Goal: Information Seeking & Learning: Learn about a topic

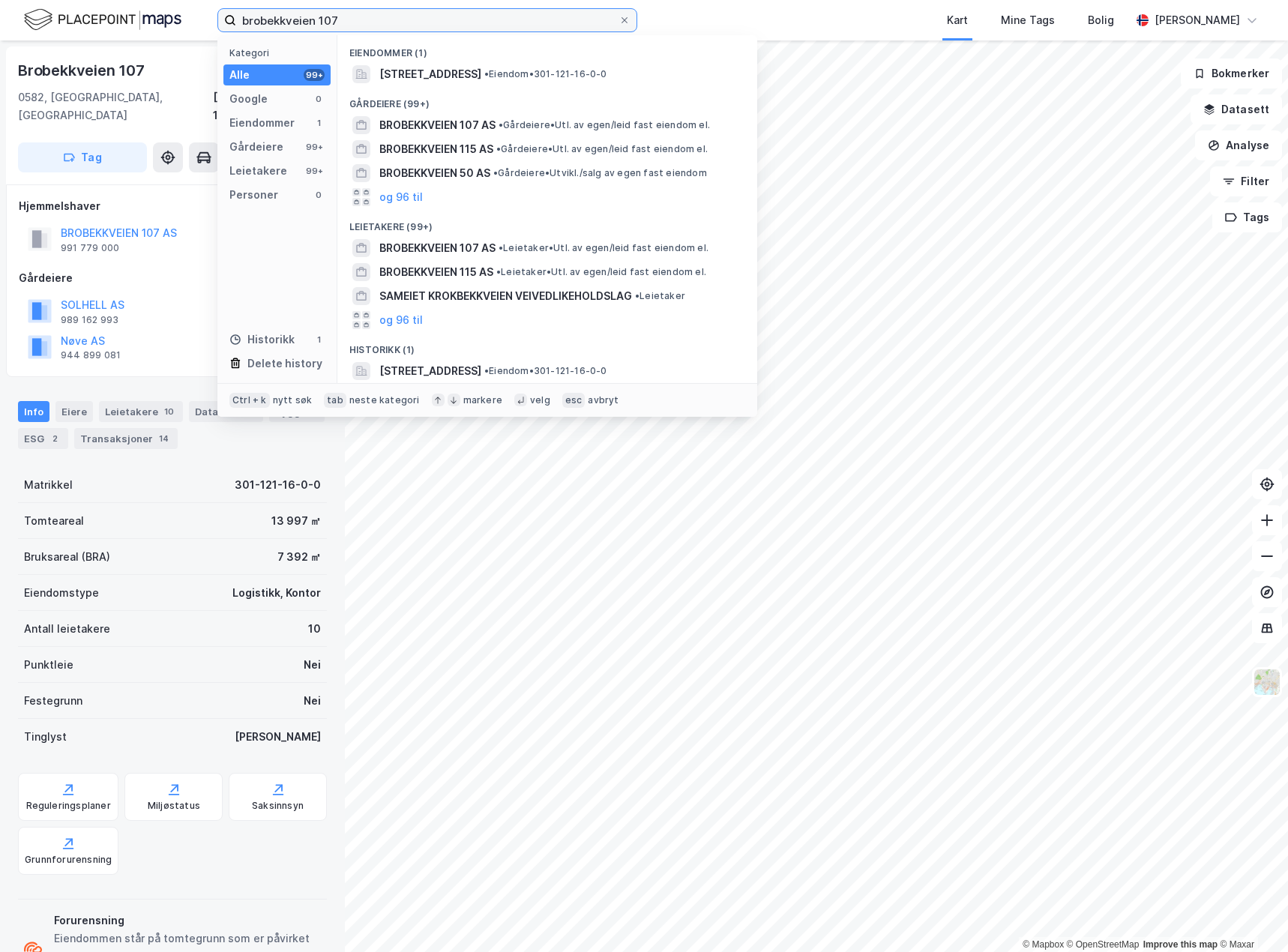
drag, startPoint x: 365, startPoint y: 21, endPoint x: 174, endPoint y: 38, distance: 191.8
click at [174, 40] on div "brobekkveien 107 Kategori Alle 99+ Google 0 Eiendommer 1 Gårdeiere 99+ Leietake…" at bounding box center [644, 476] width 1288 height 952
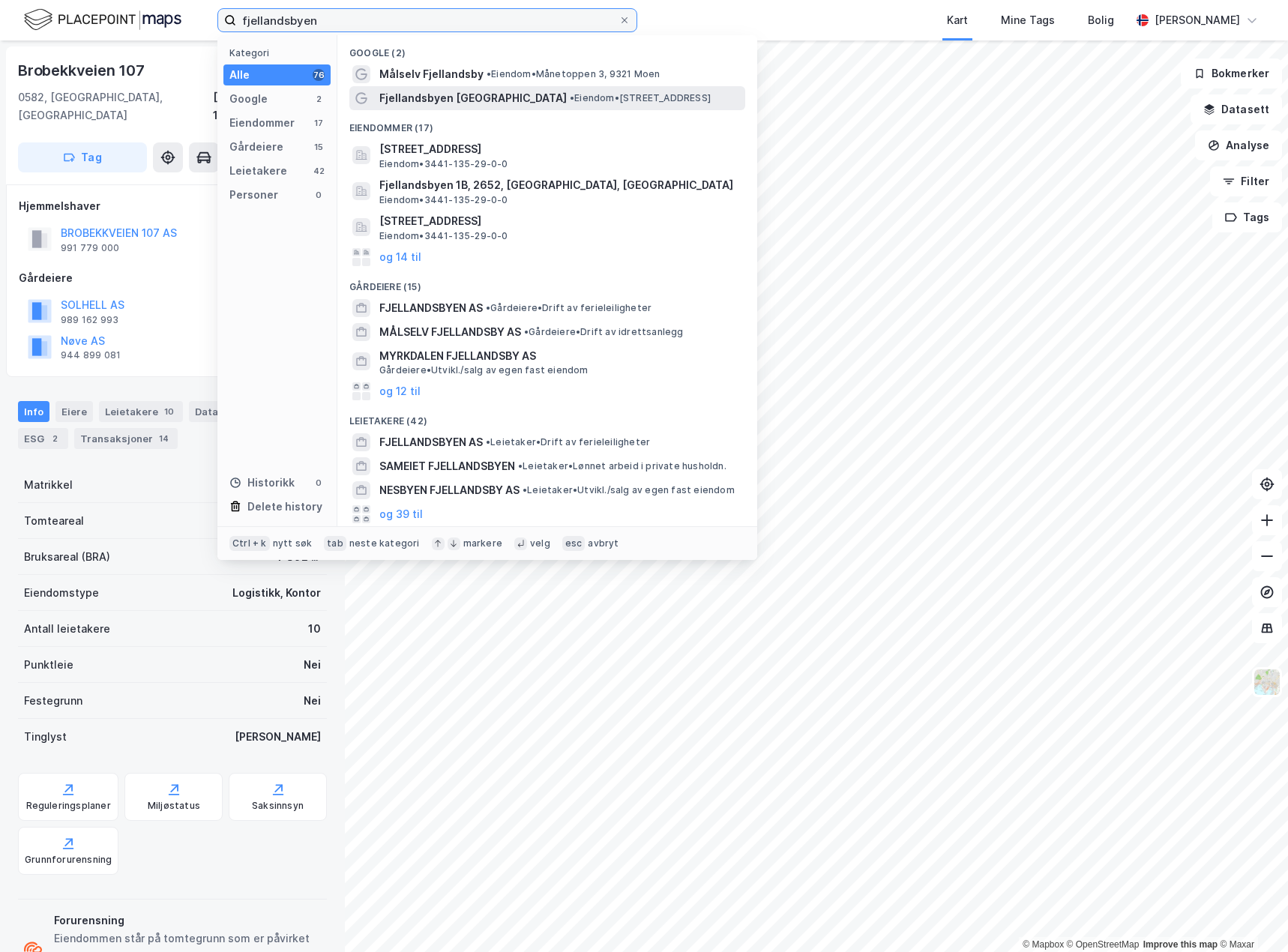
type input "fjellandsbyen"
click at [592, 99] on span "• Eiendom • [STREET_ADDRESS]" at bounding box center [640, 98] width 141 height 12
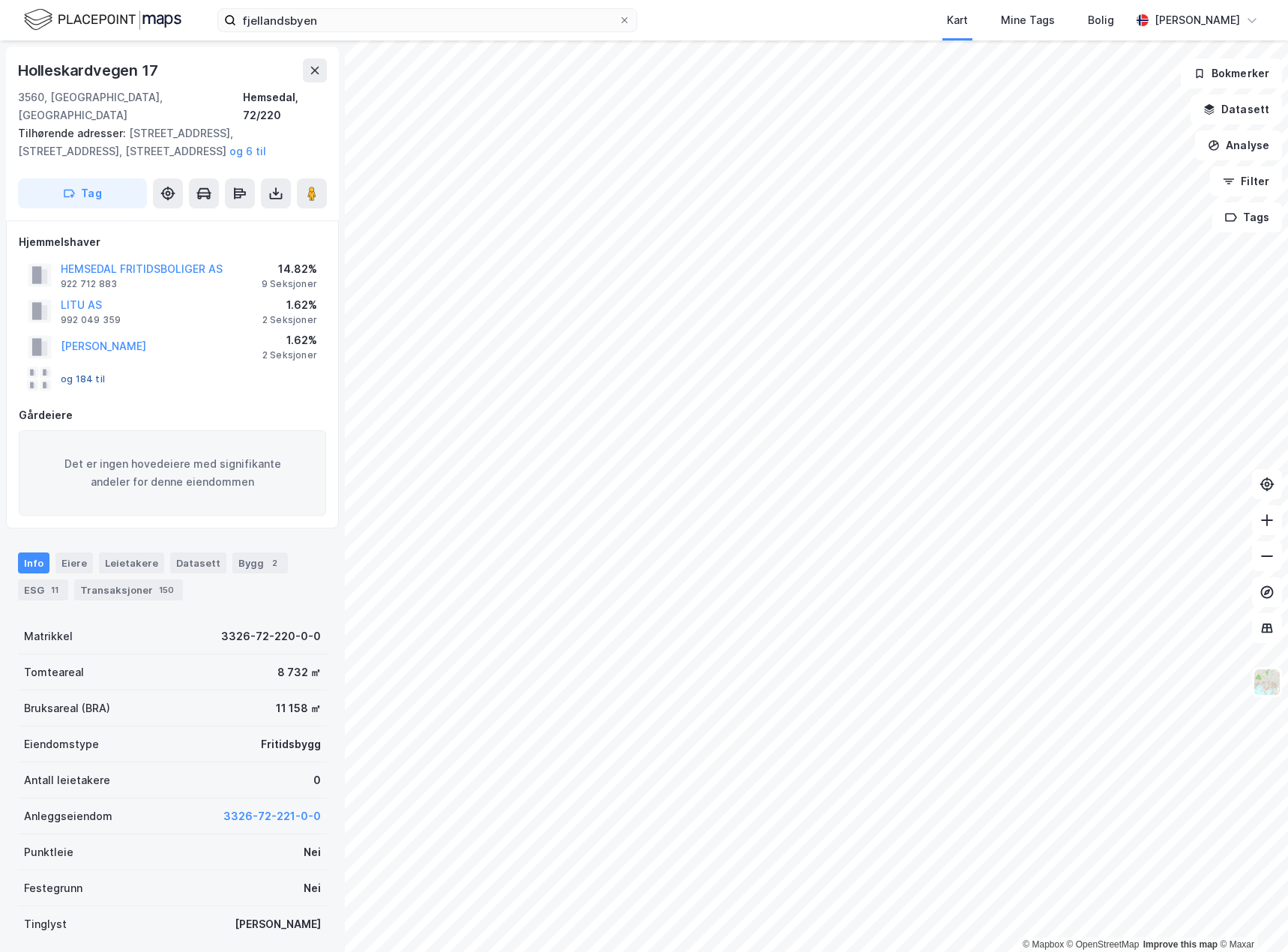
click at [0, 0] on button "og 184 til" at bounding box center [0, 0] width 0 height 0
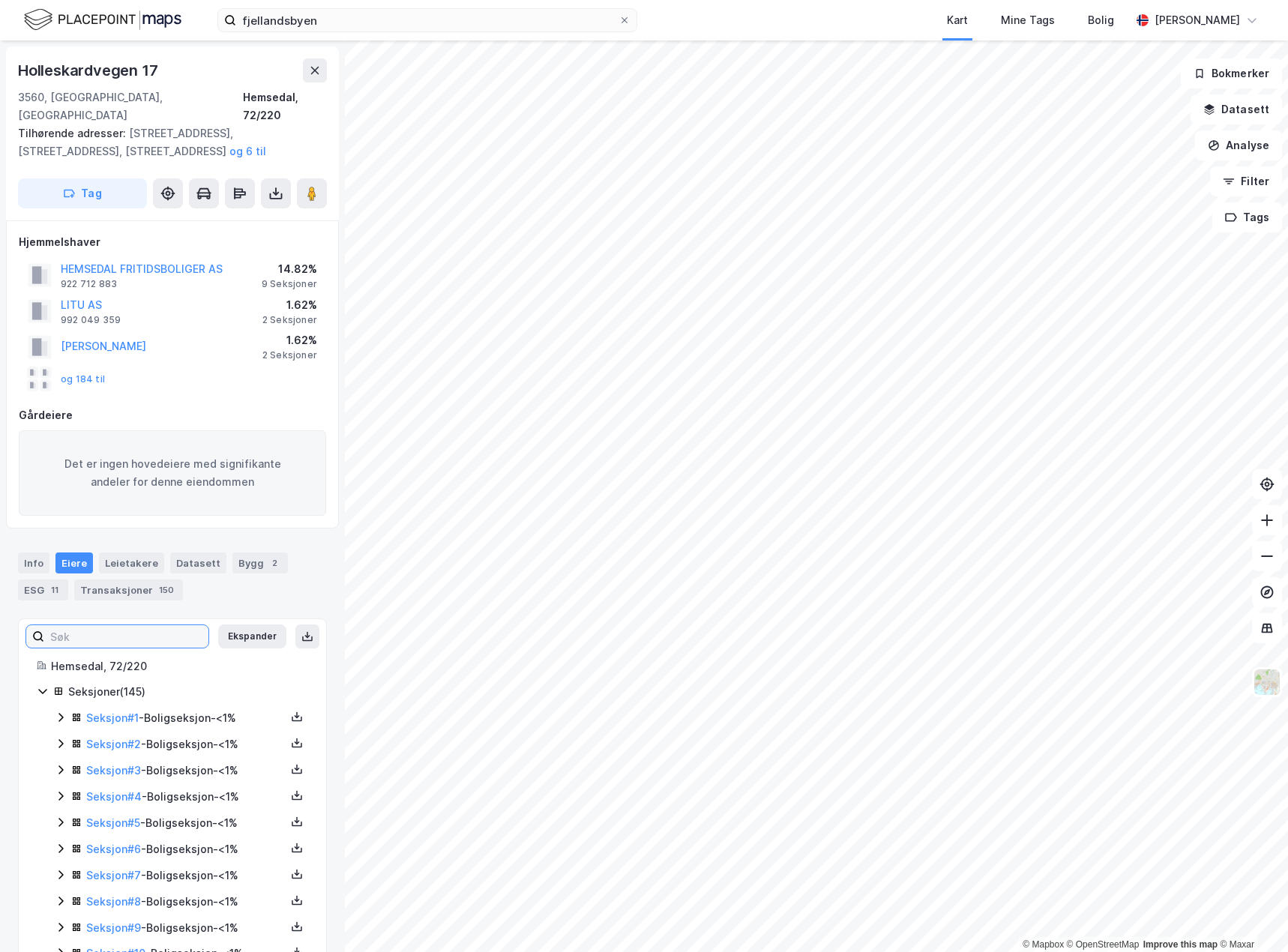
click at [134, 625] on input at bounding box center [127, 635] width 164 height 22
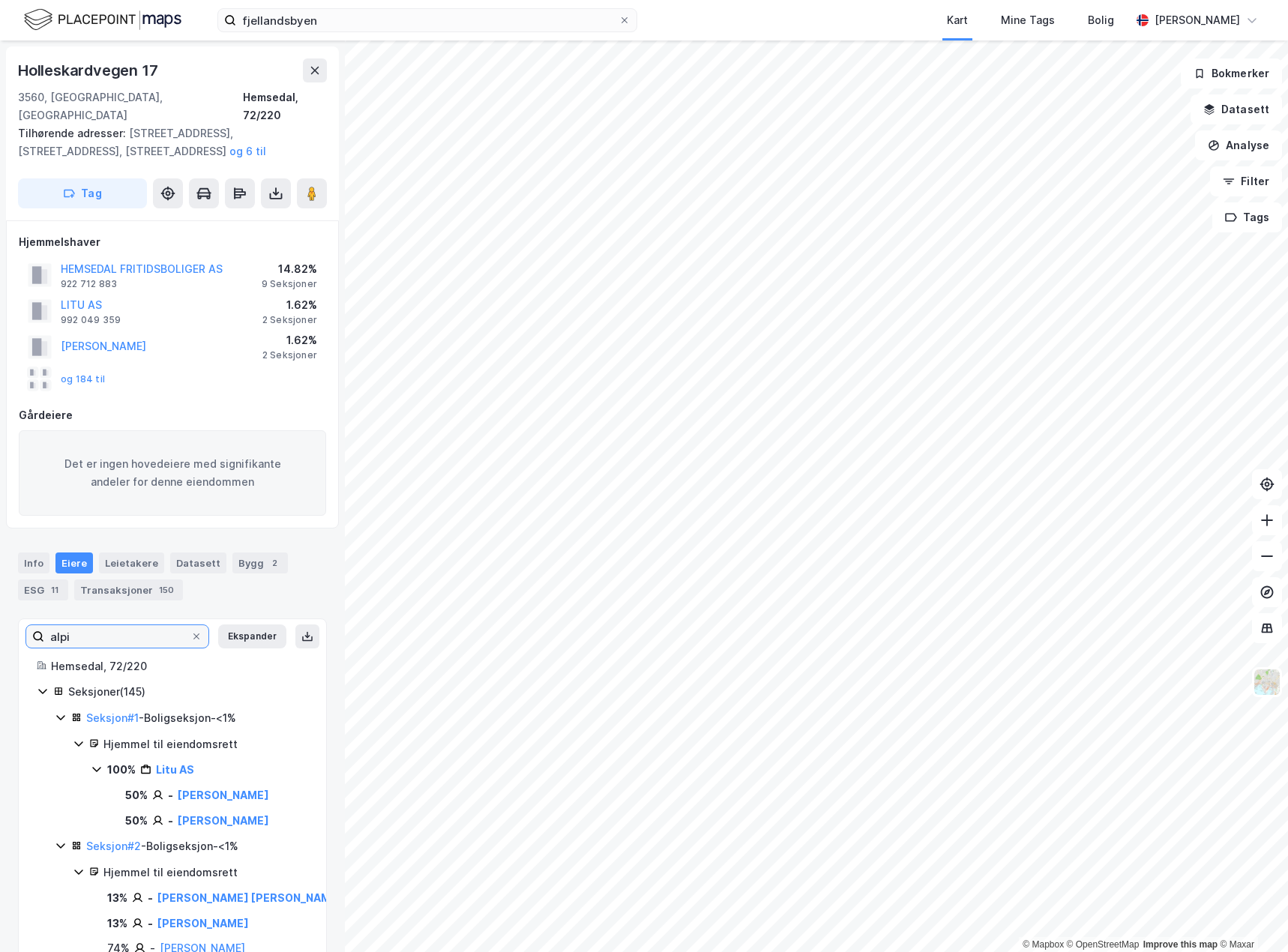
type input "alpin"
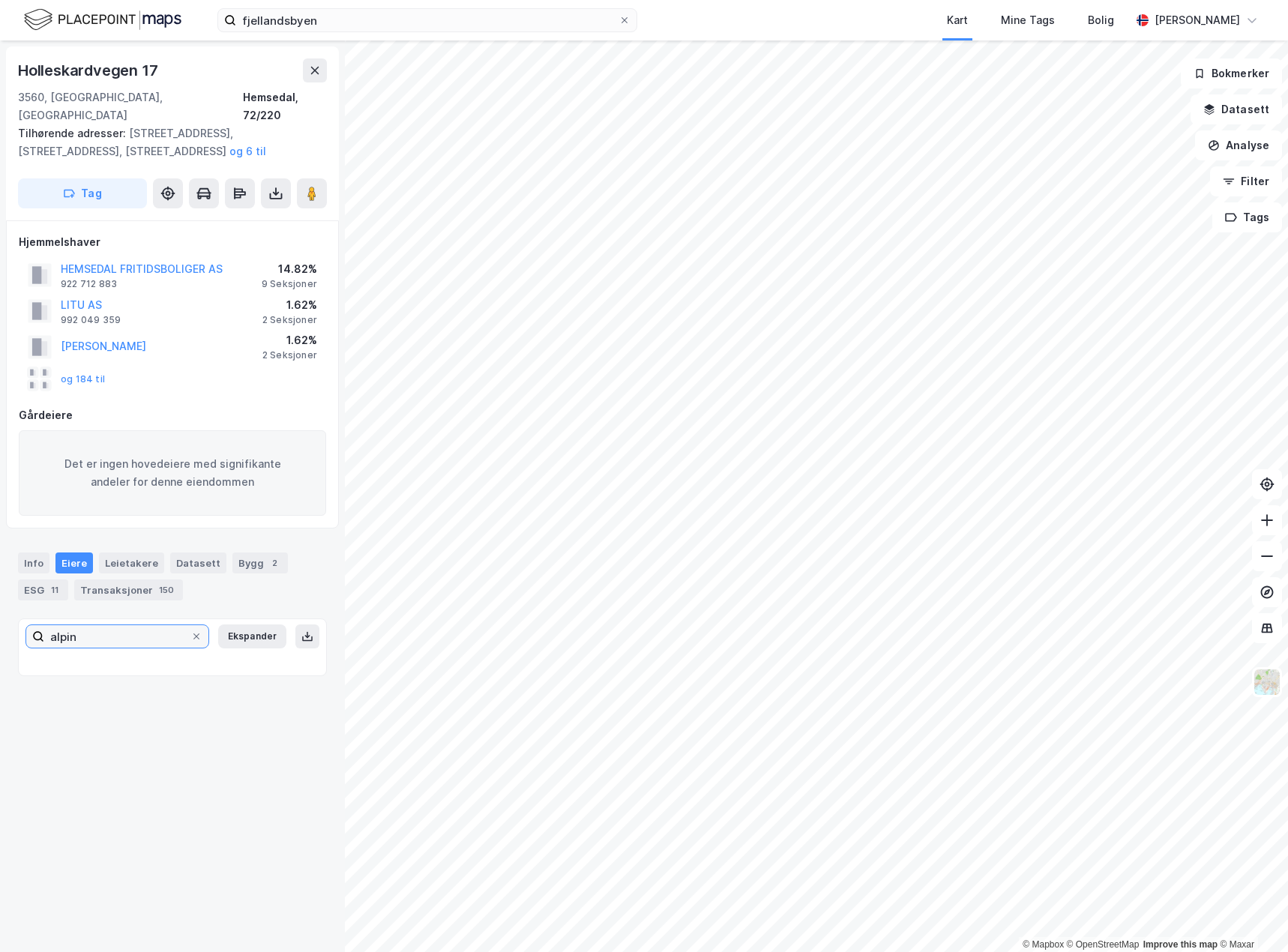
drag, startPoint x: 131, startPoint y: 613, endPoint x: 47, endPoint y: 619, distance: 84.2
click at [47, 625] on input "alpin" at bounding box center [118, 635] width 146 height 22
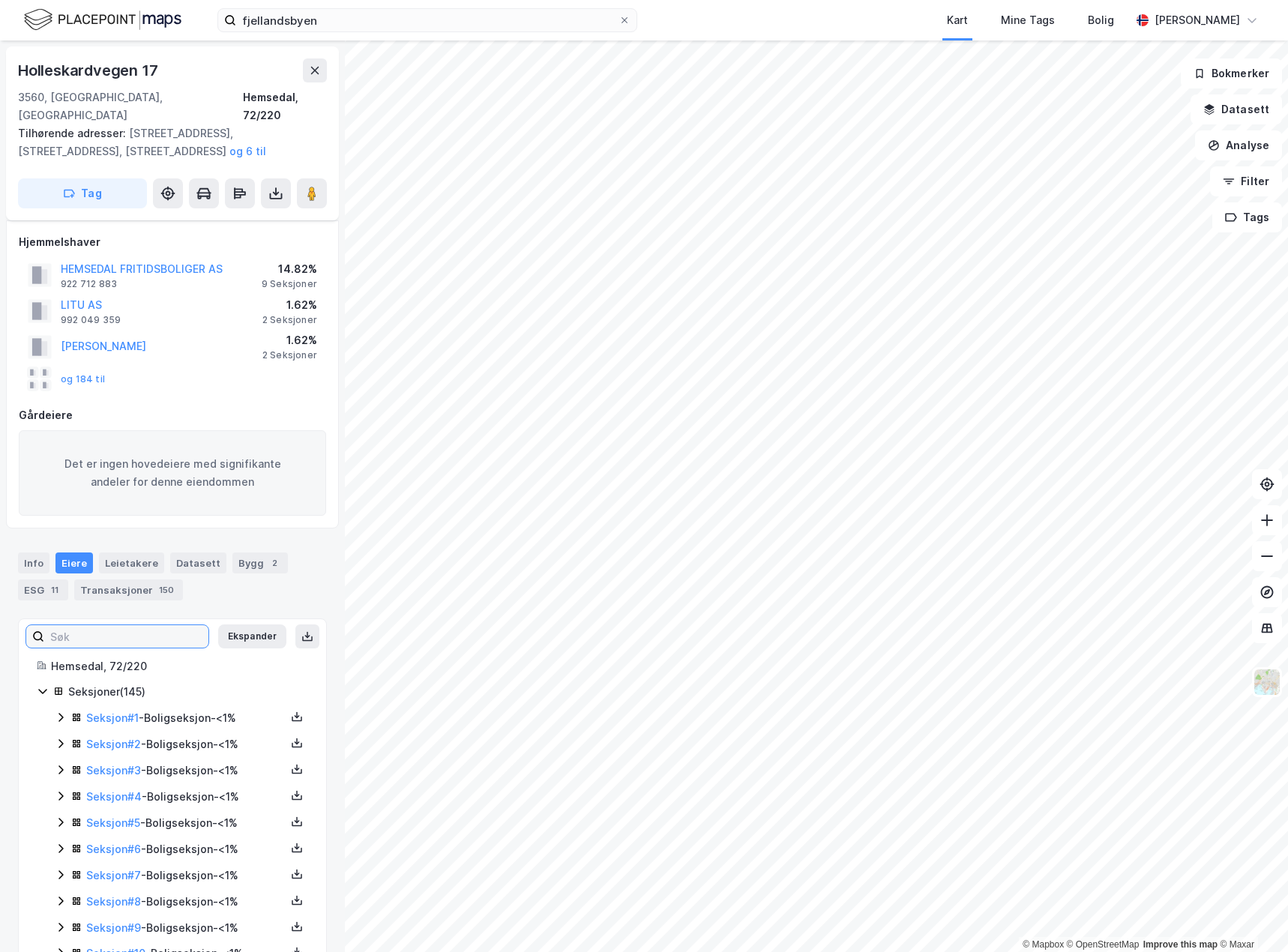
scroll to position [75, 0]
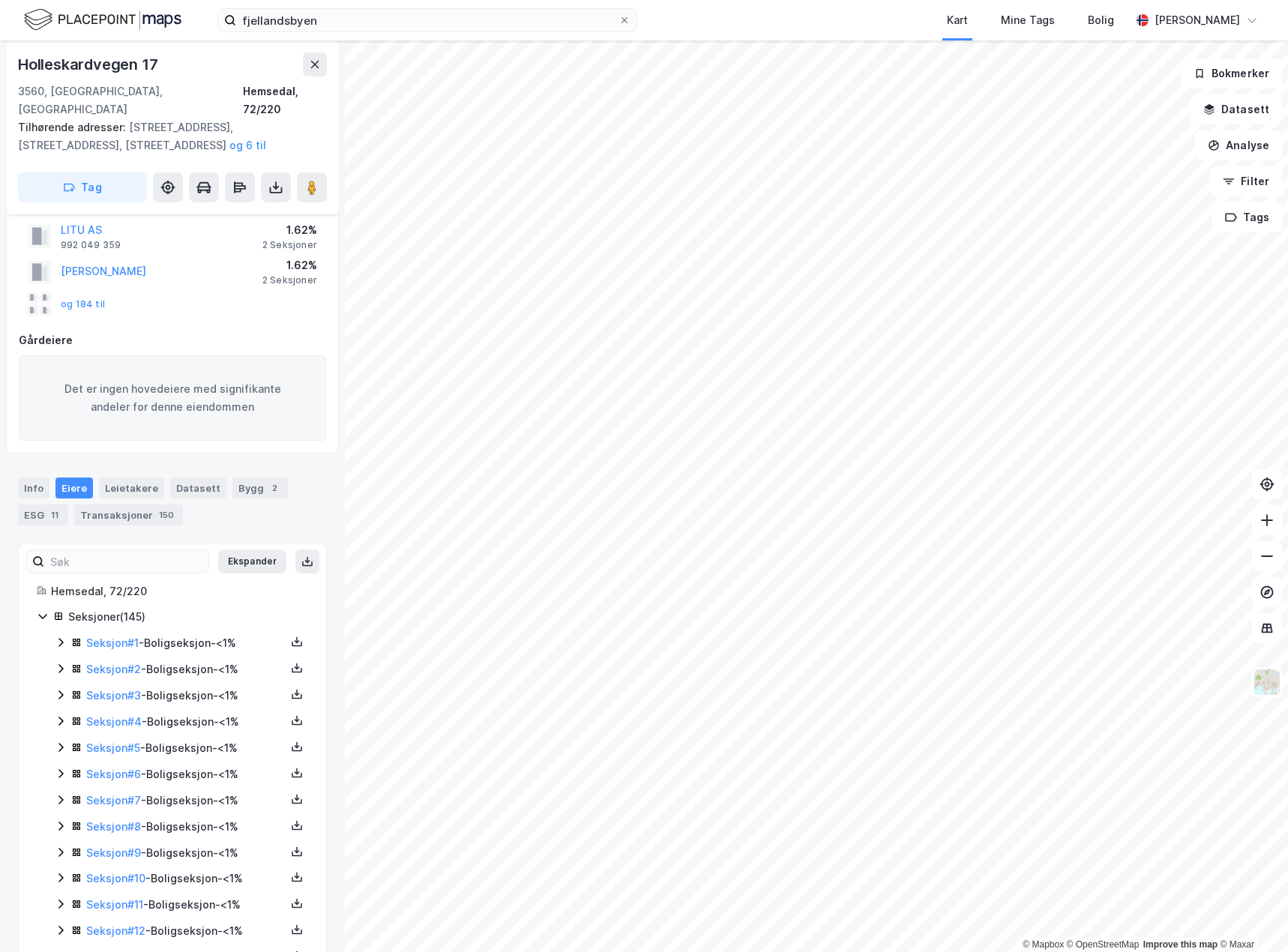
click at [61, 636] on icon at bounding box center [61, 642] width 12 height 12
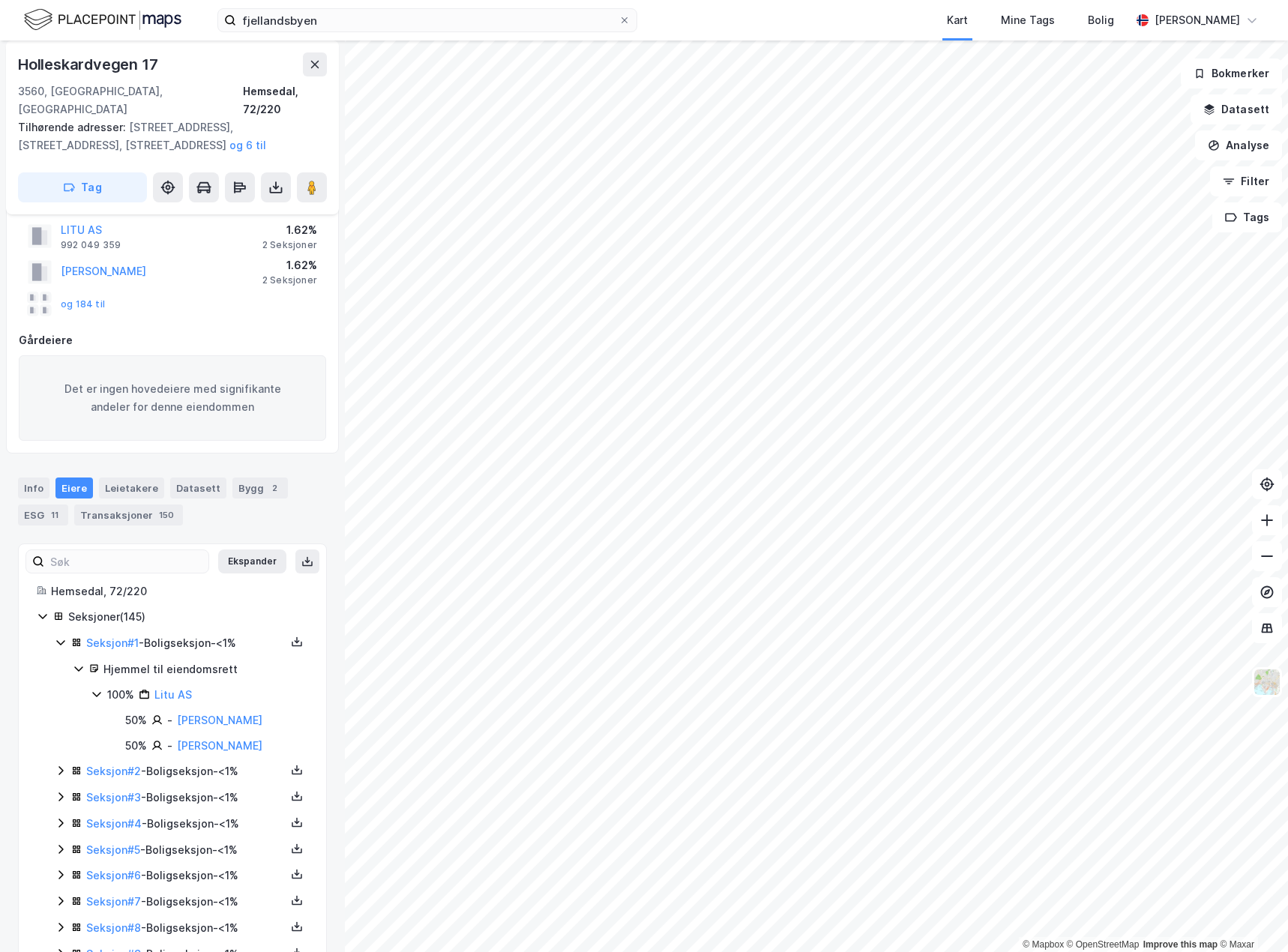
scroll to position [150, 0]
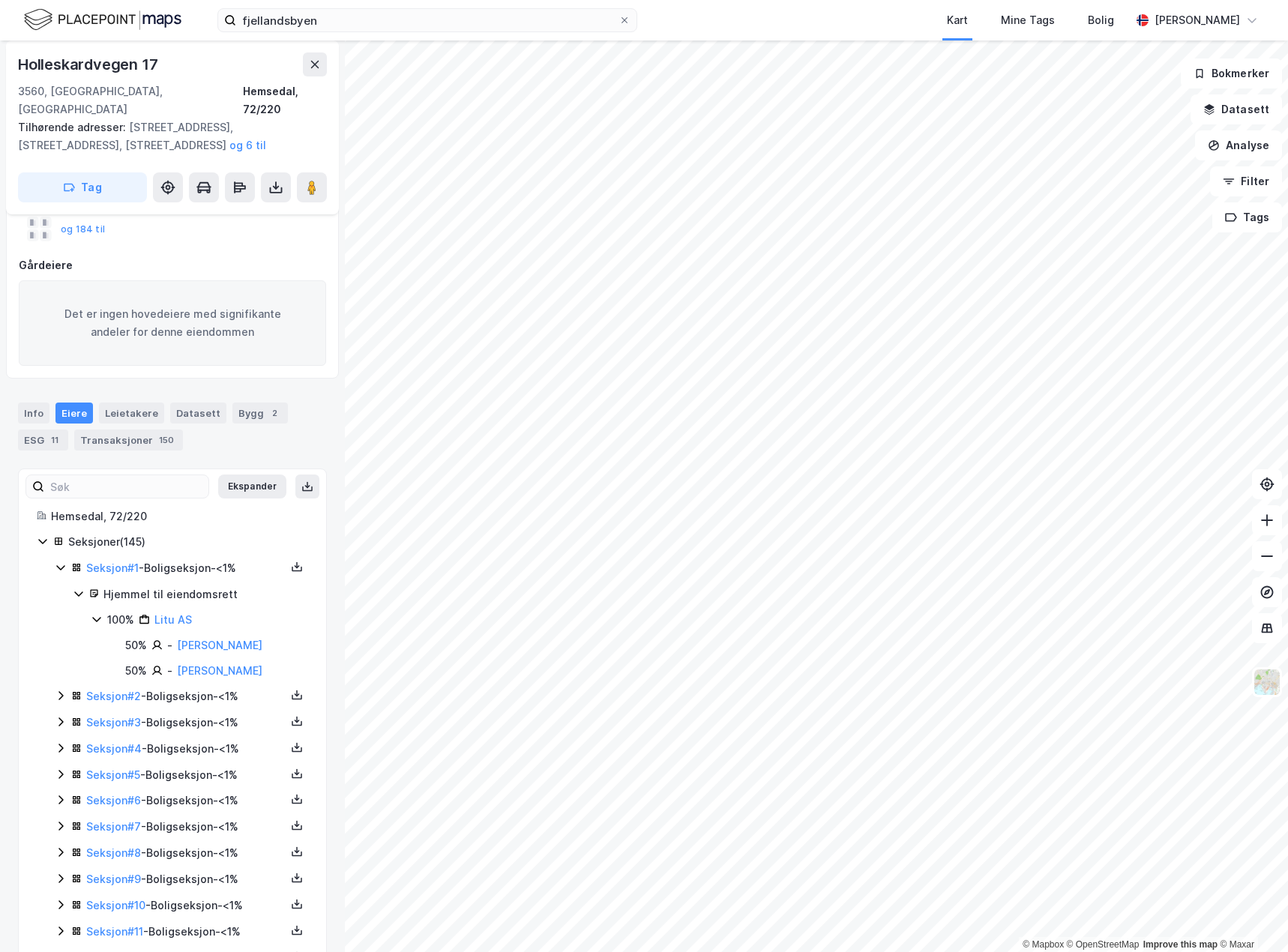
click at [61, 690] on icon at bounding box center [61, 696] width 12 height 12
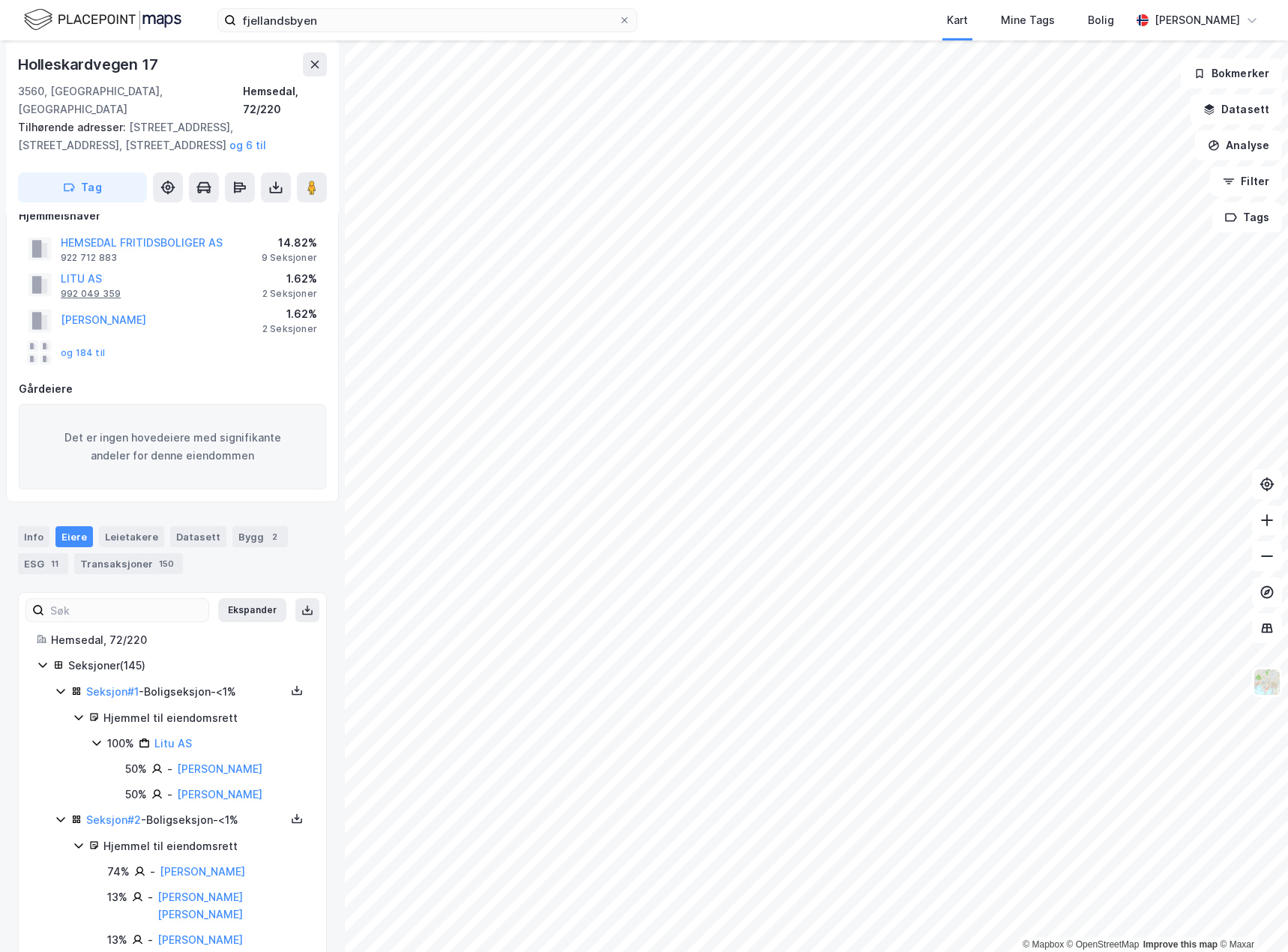
scroll to position [0, 0]
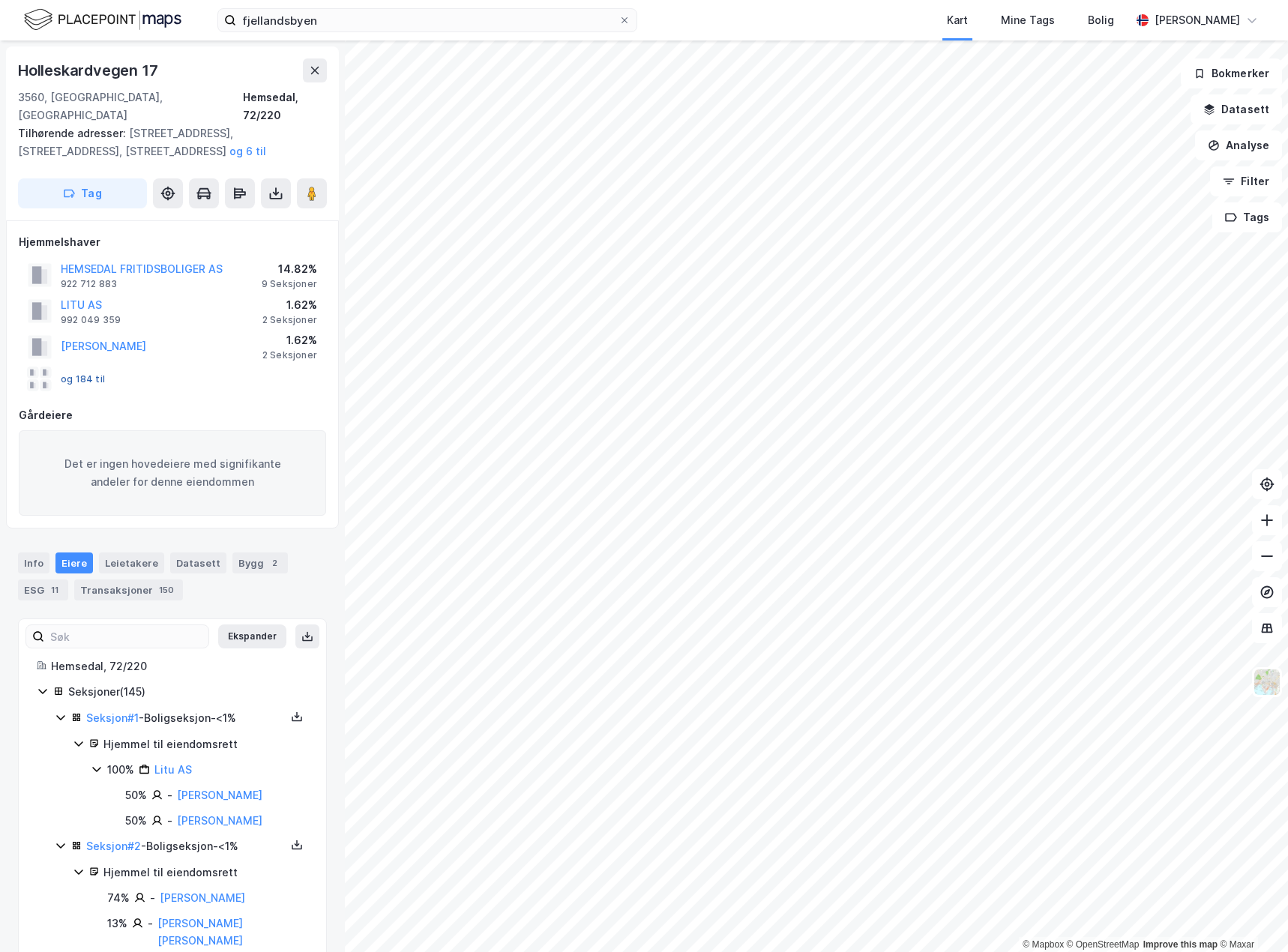
click at [0, 0] on button "og 184 til" at bounding box center [0, 0] width 0 height 0
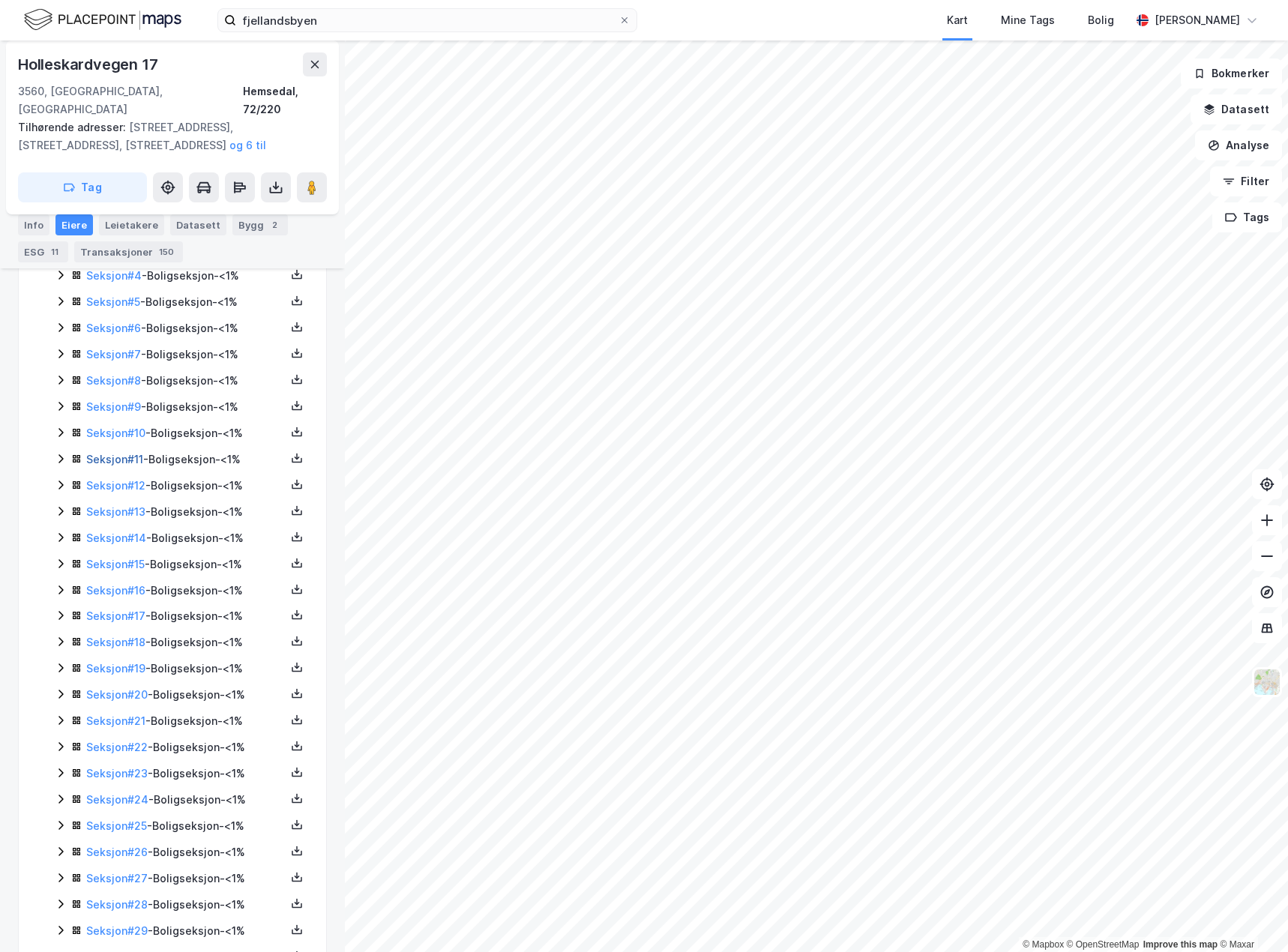
scroll to position [825, 0]
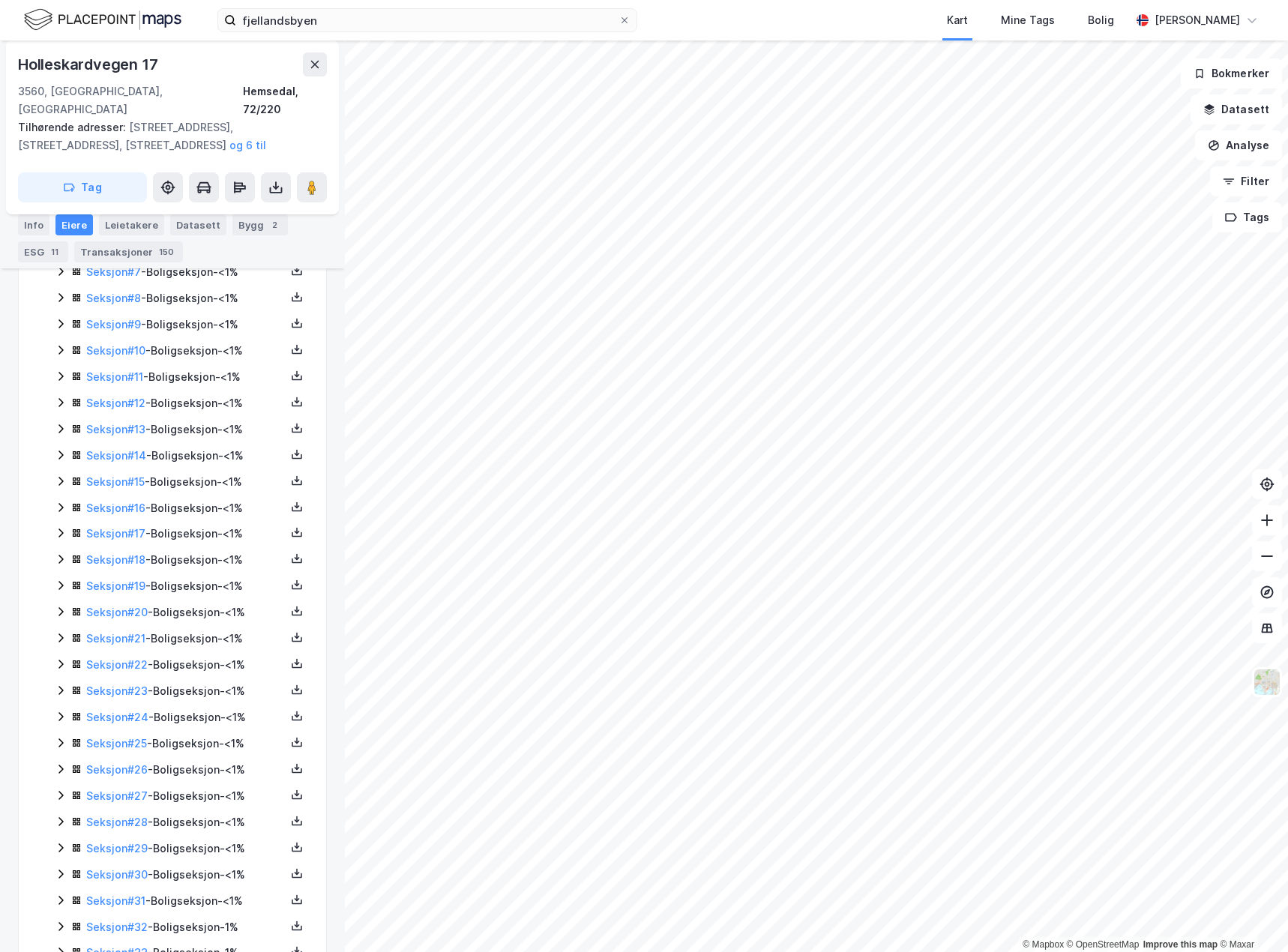
click at [60, 789] on icon at bounding box center [61, 795] width 12 height 12
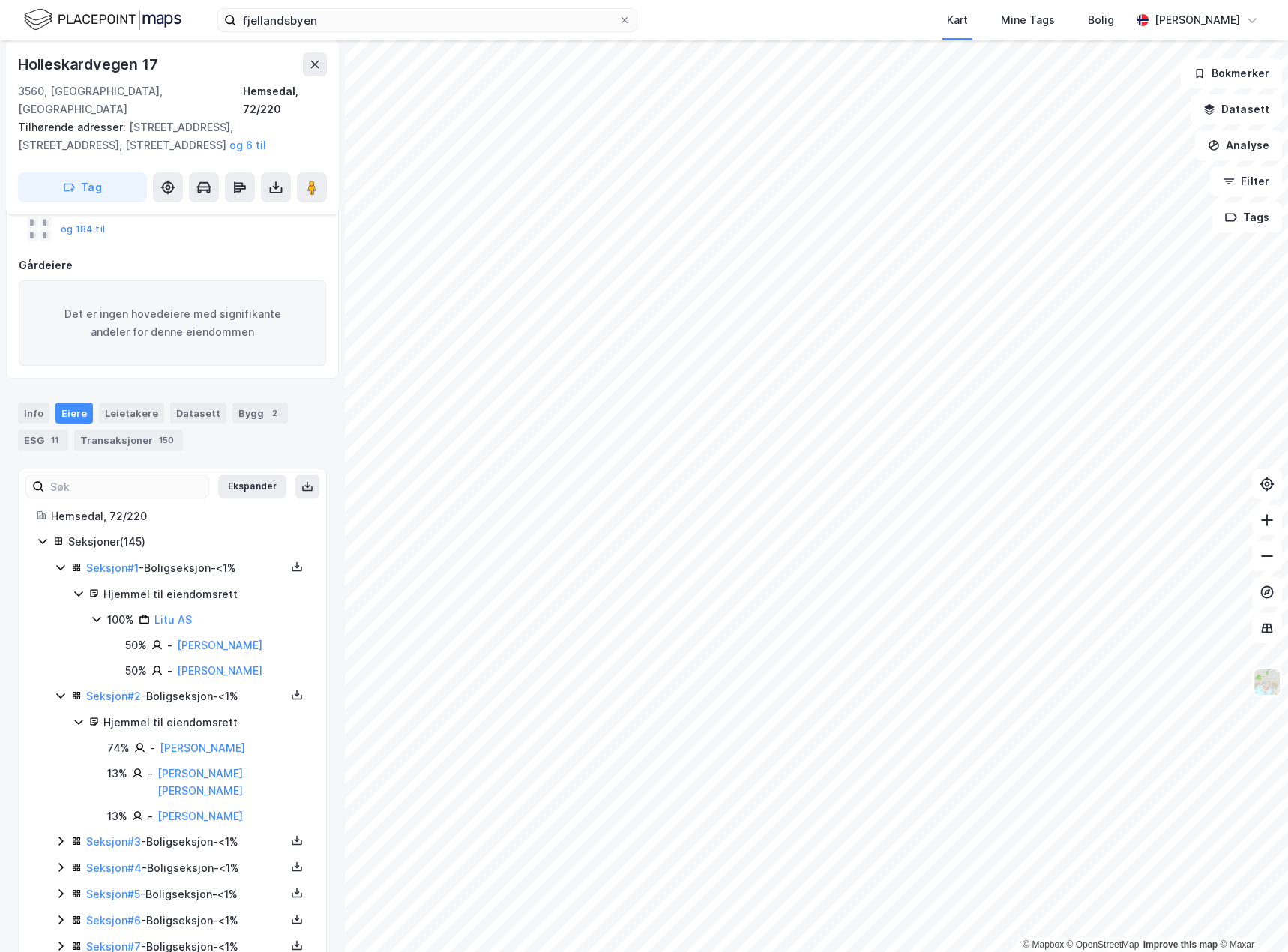
scroll to position [0, 0]
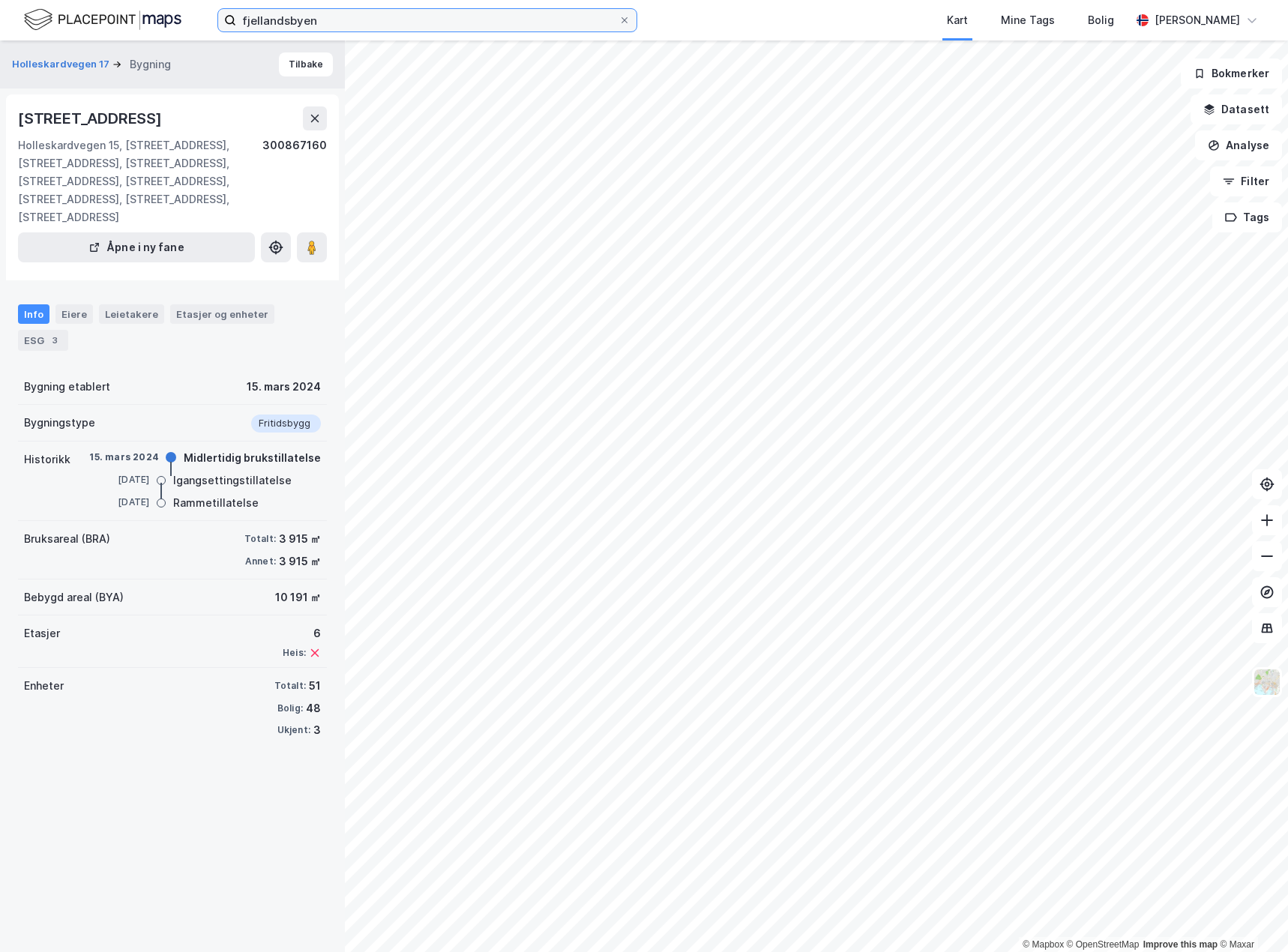
click at [415, 26] on input "fjellandsbyen" at bounding box center [427, 20] width 382 height 22
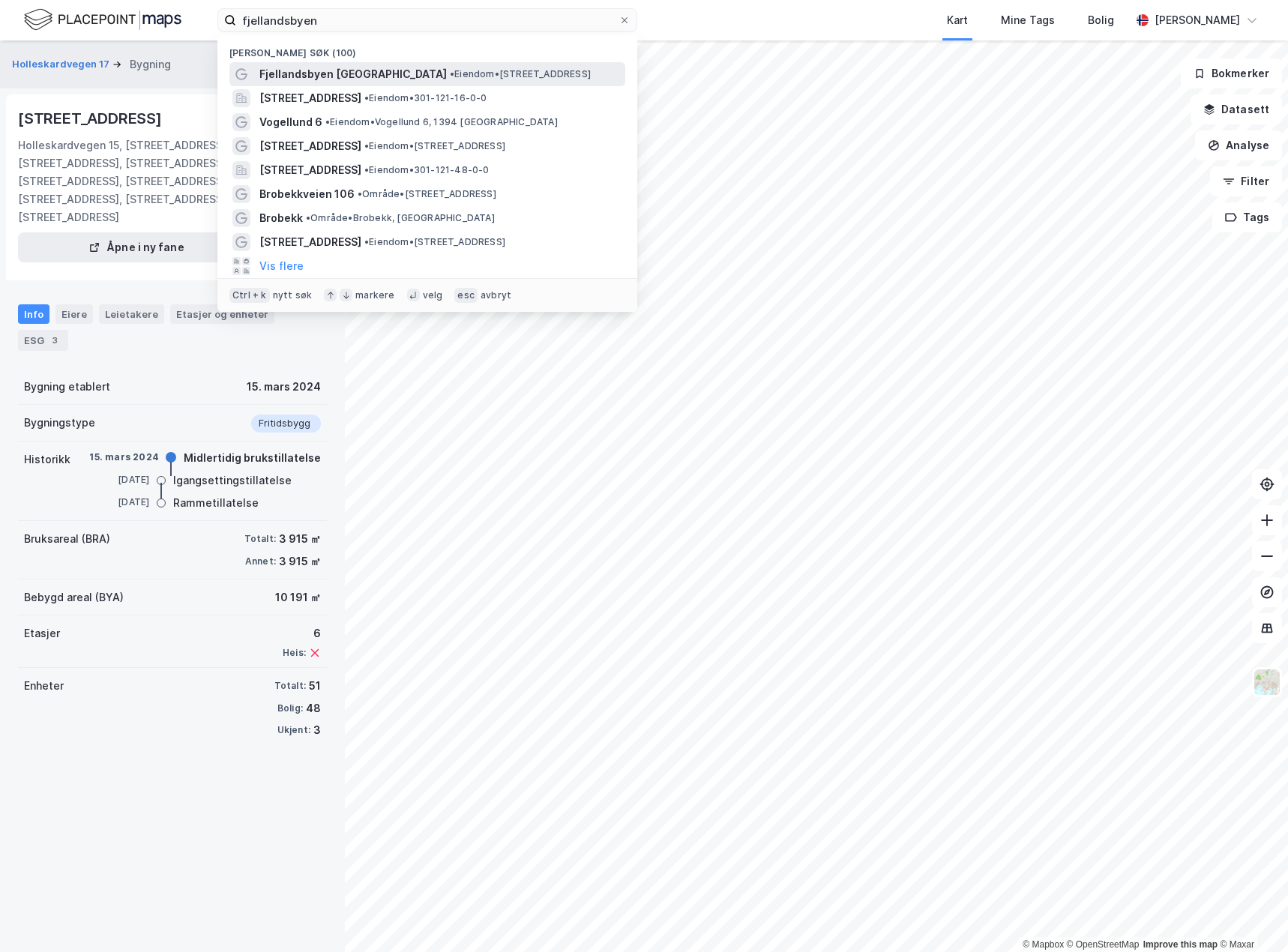
click at [488, 78] on span "• Eiendom • [STREET_ADDRESS]" at bounding box center [520, 74] width 141 height 12
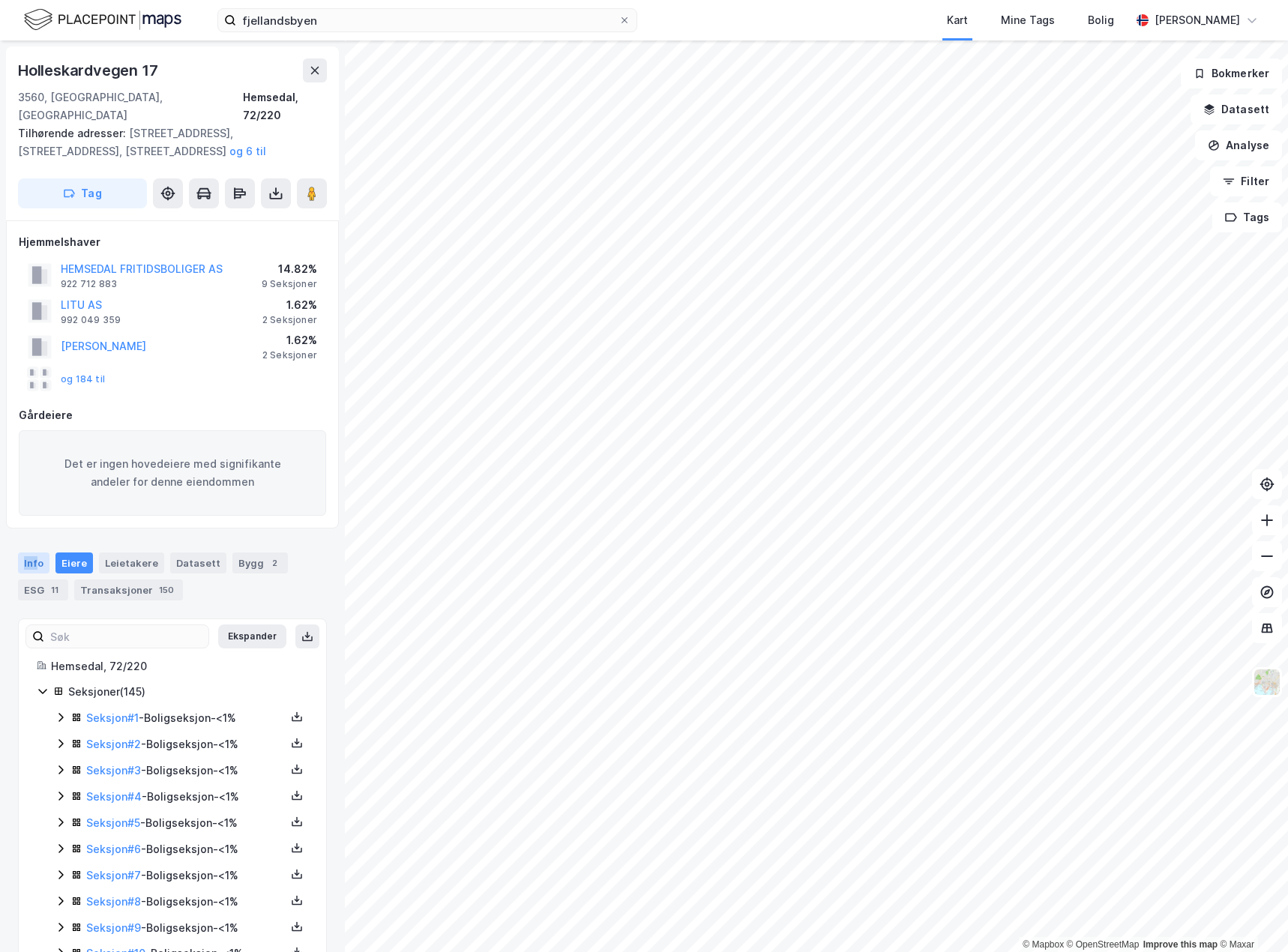
drag, startPoint x: 31, startPoint y: 540, endPoint x: 21, endPoint y: 549, distance: 13.5
click at [21, 552] on div "Info" at bounding box center [34, 563] width 31 height 21
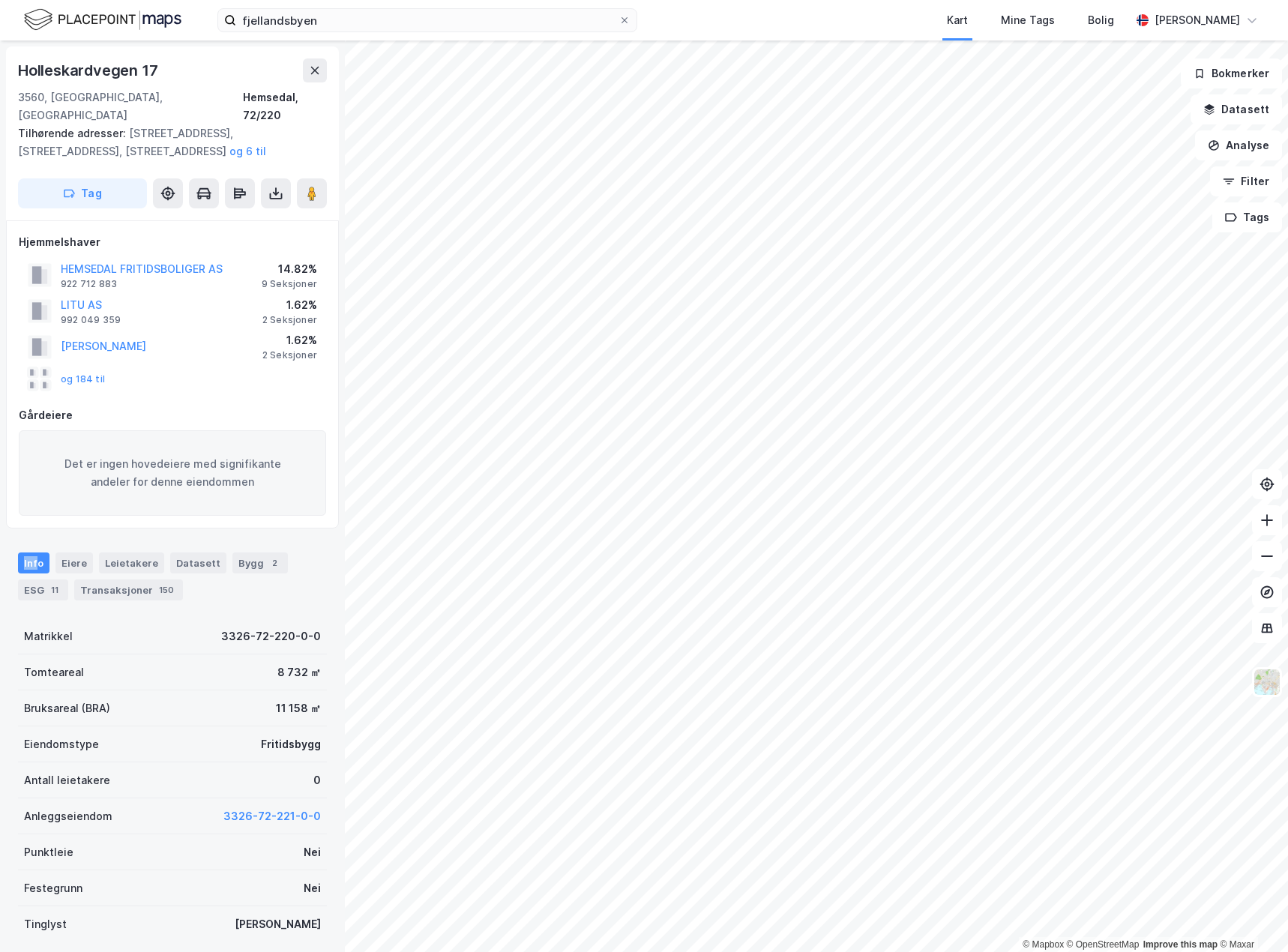
click at [26, 552] on div "Info" at bounding box center [34, 563] width 31 height 21
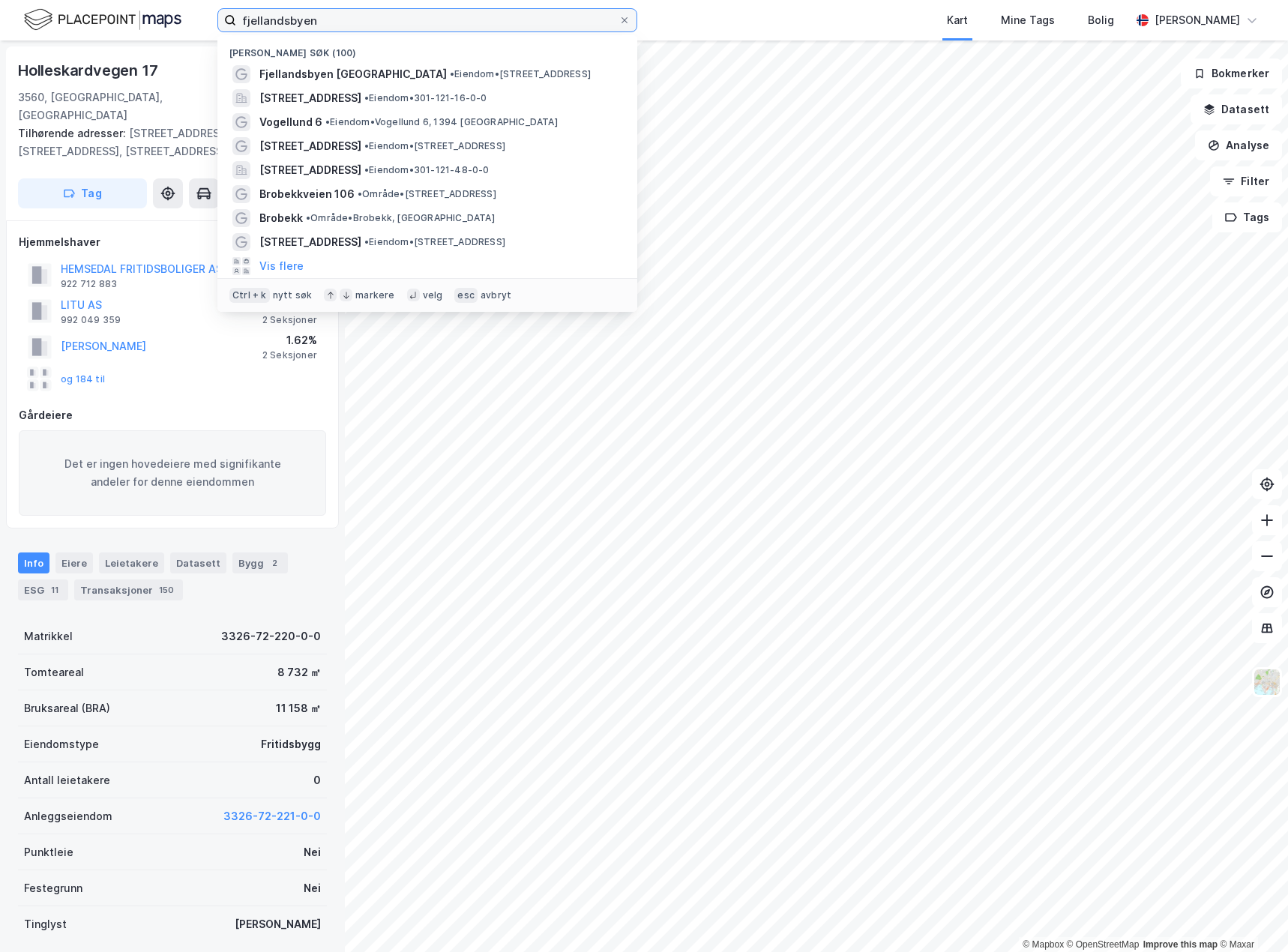
click at [341, 21] on input "fjellandsbyen" at bounding box center [427, 20] width 382 height 22
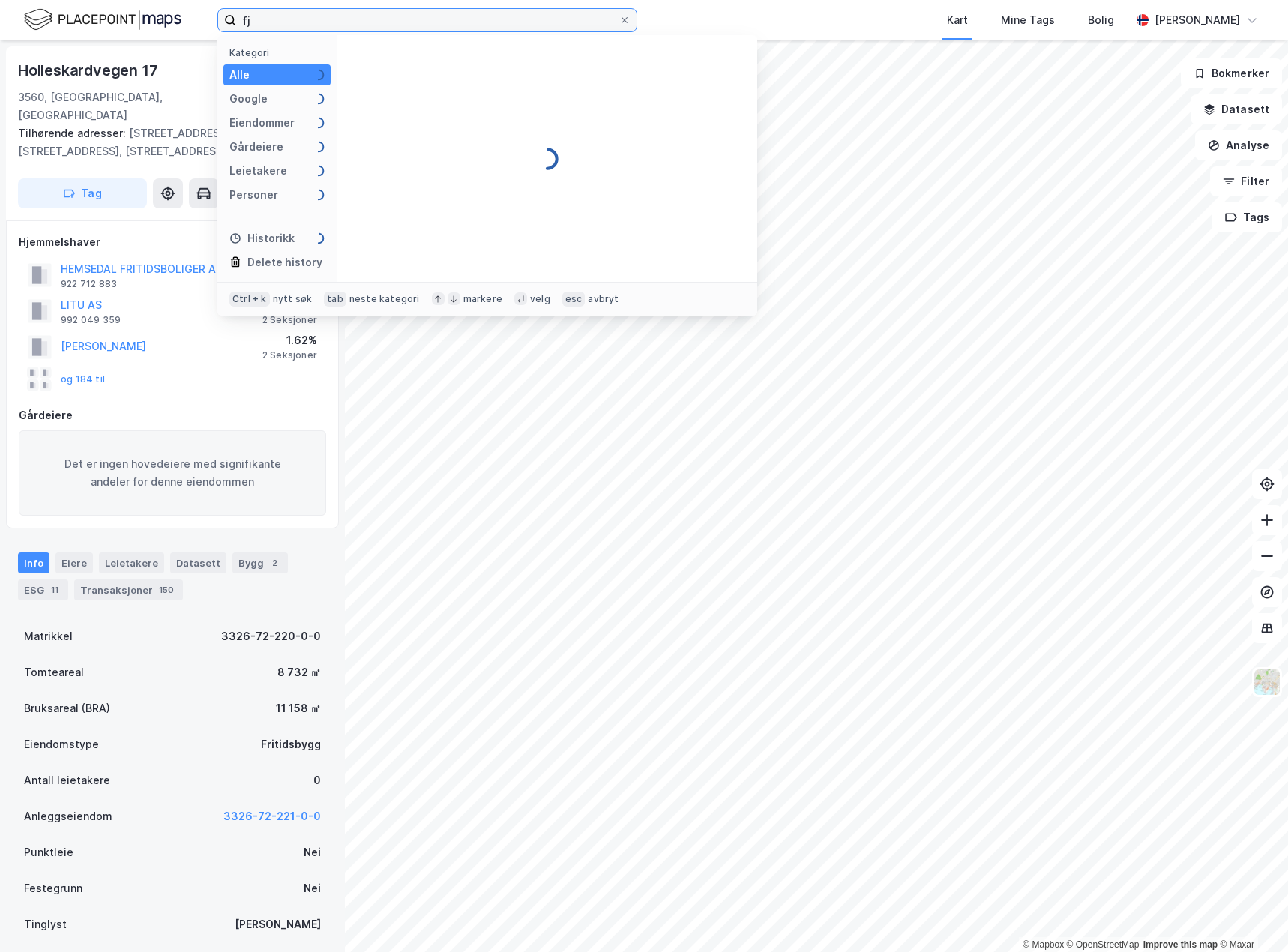
type input "f"
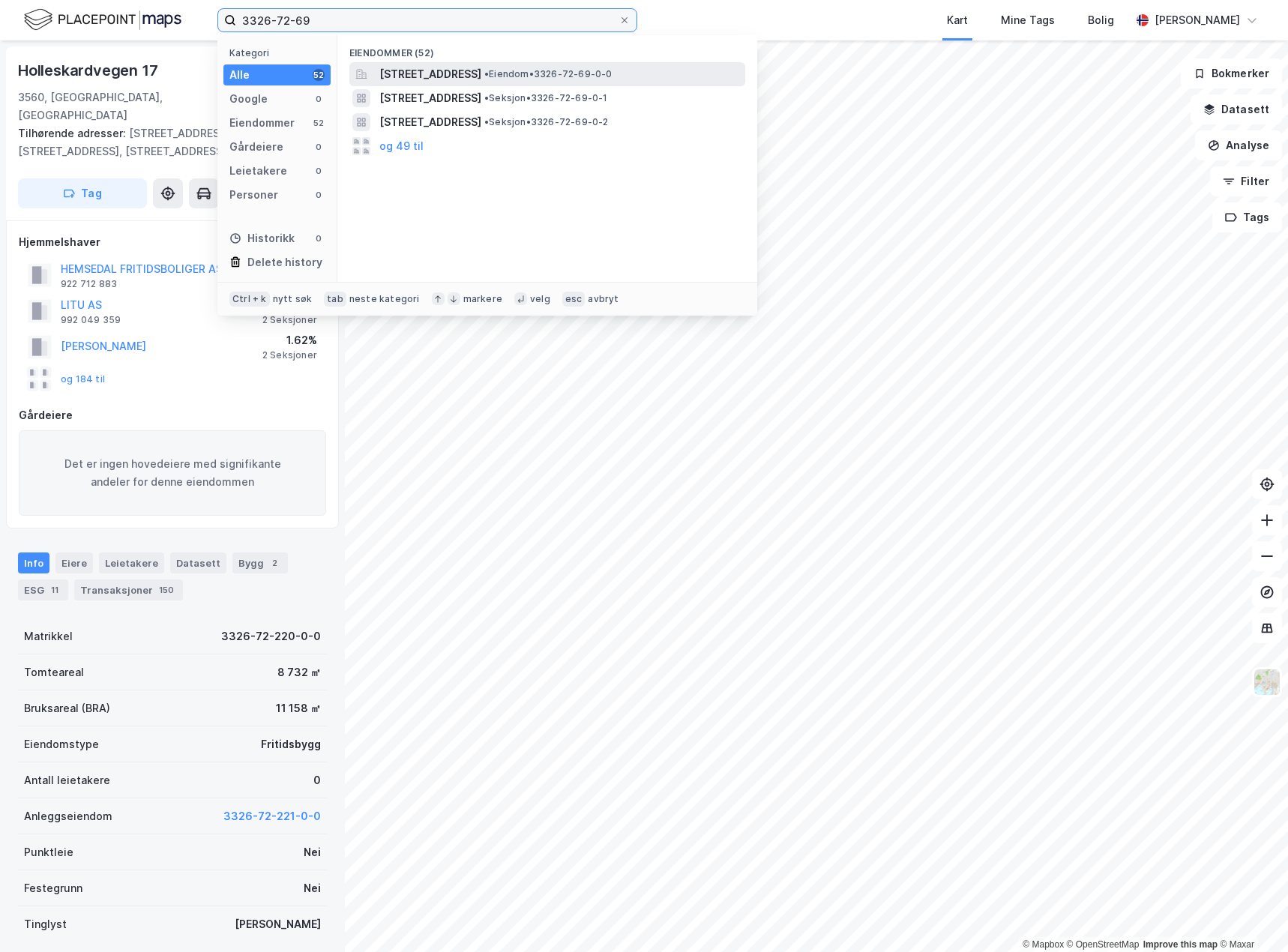
type input "3326-72-69"
click at [458, 69] on span "[STREET_ADDRESS]" at bounding box center [430, 74] width 102 height 18
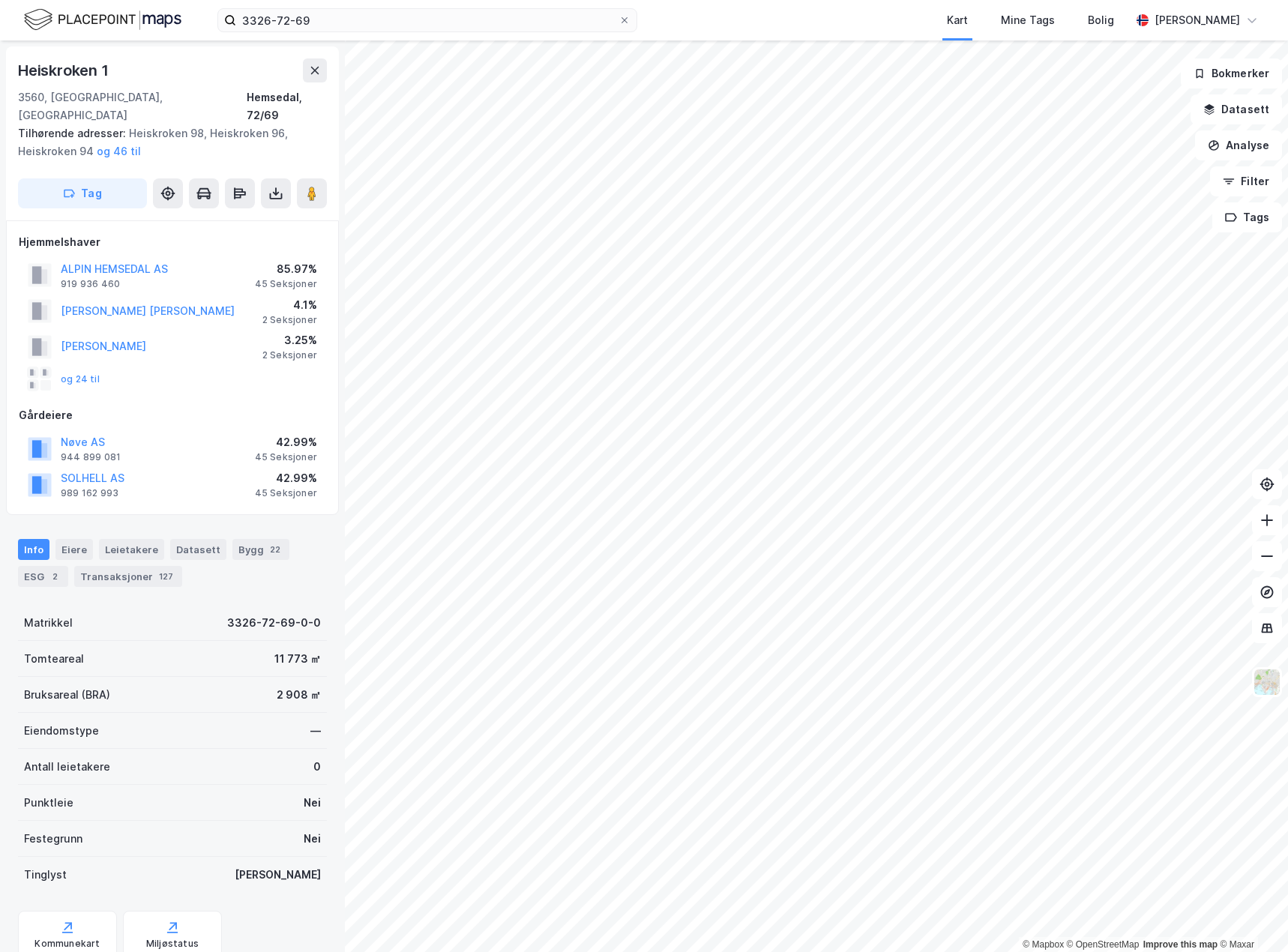
scroll to position [1, 0]
click at [72, 538] on div "Eiere" at bounding box center [74, 548] width 38 height 21
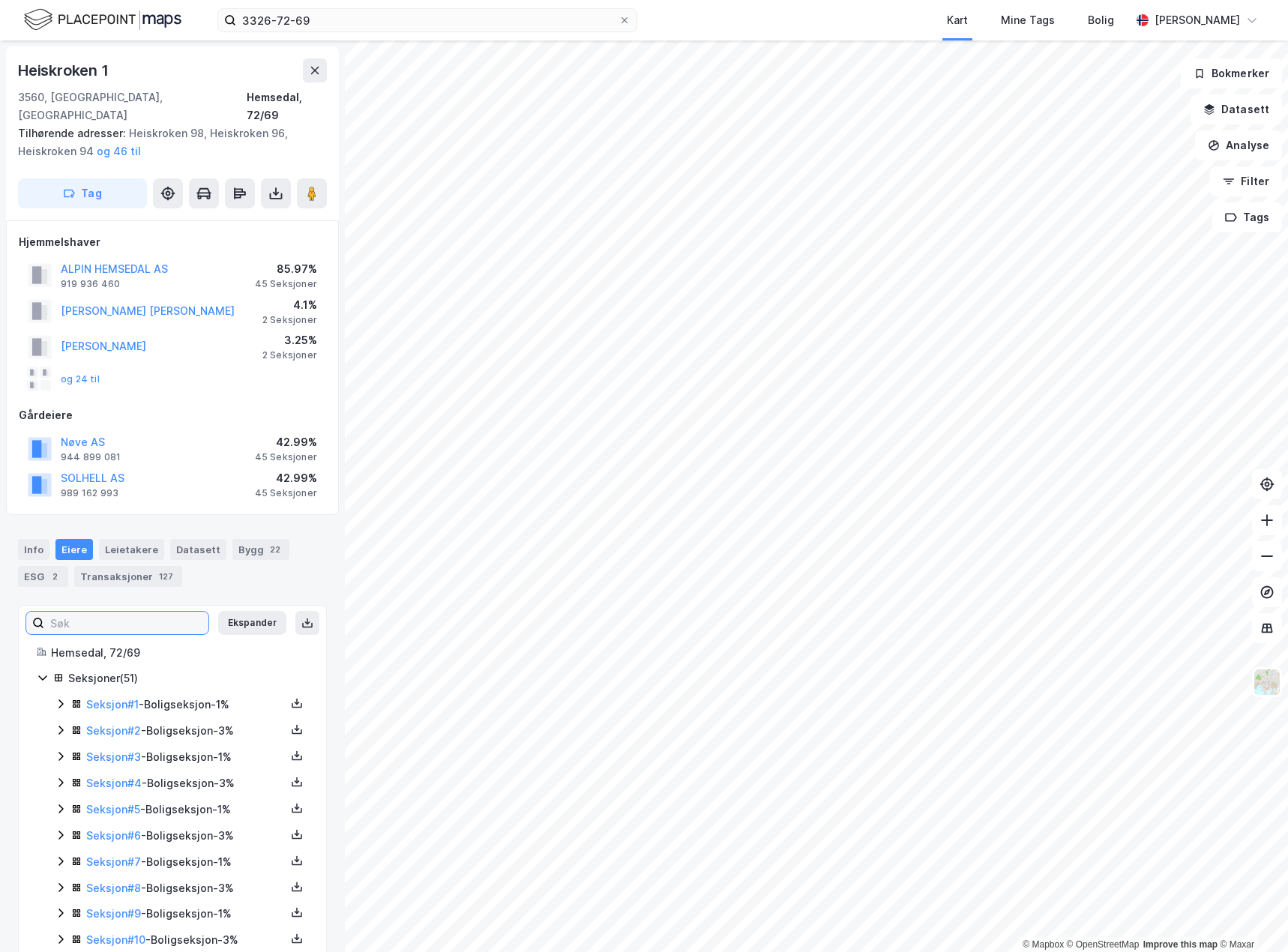
click at [120, 612] on input at bounding box center [127, 622] width 164 height 22
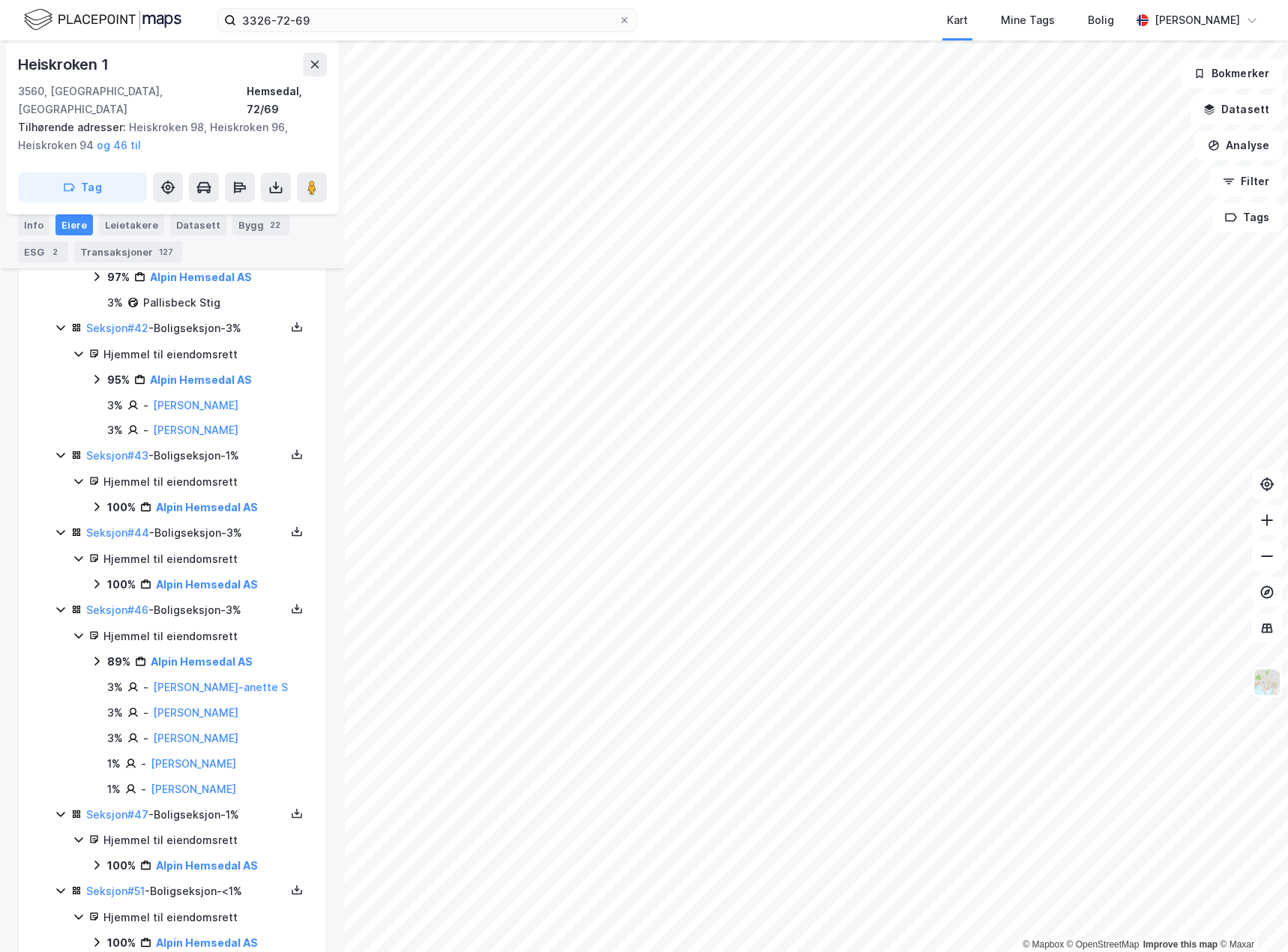
scroll to position [3756, 0]
type input "alpin"
click at [21, 222] on div "Info" at bounding box center [34, 225] width 31 height 21
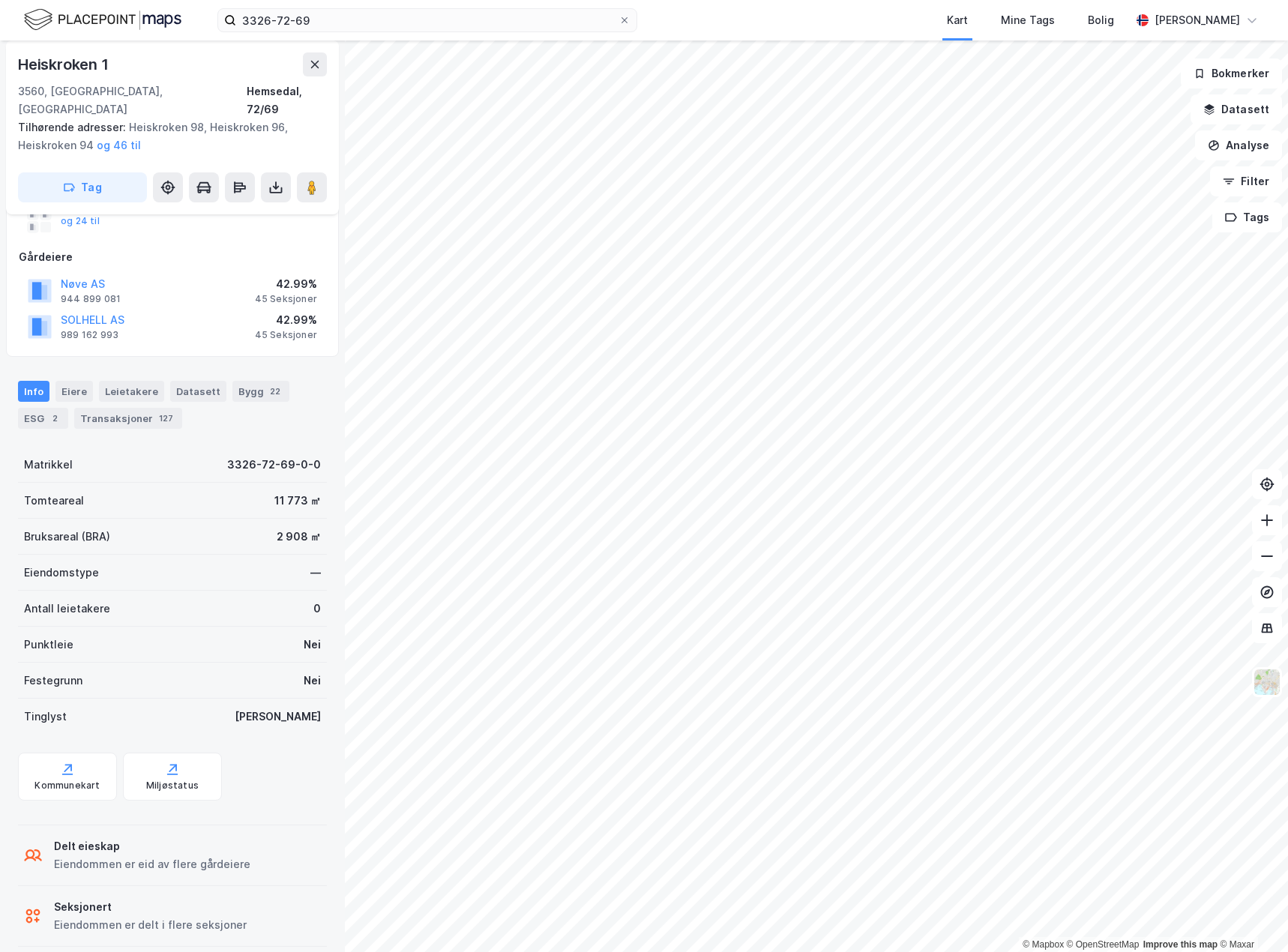
scroll to position [159, 0]
click at [32, 407] on div "ESG 2" at bounding box center [43, 418] width 50 height 21
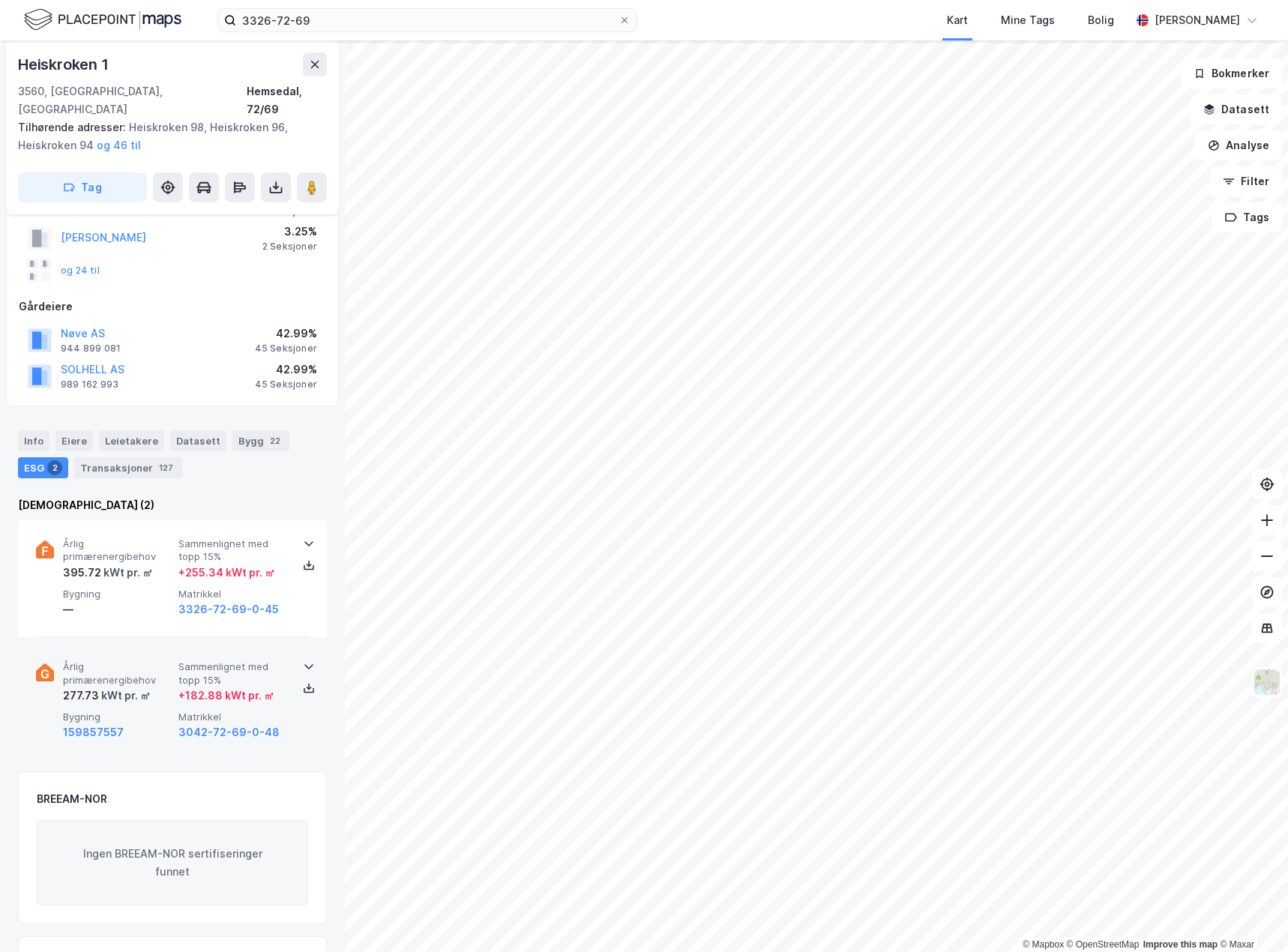
scroll to position [96, 0]
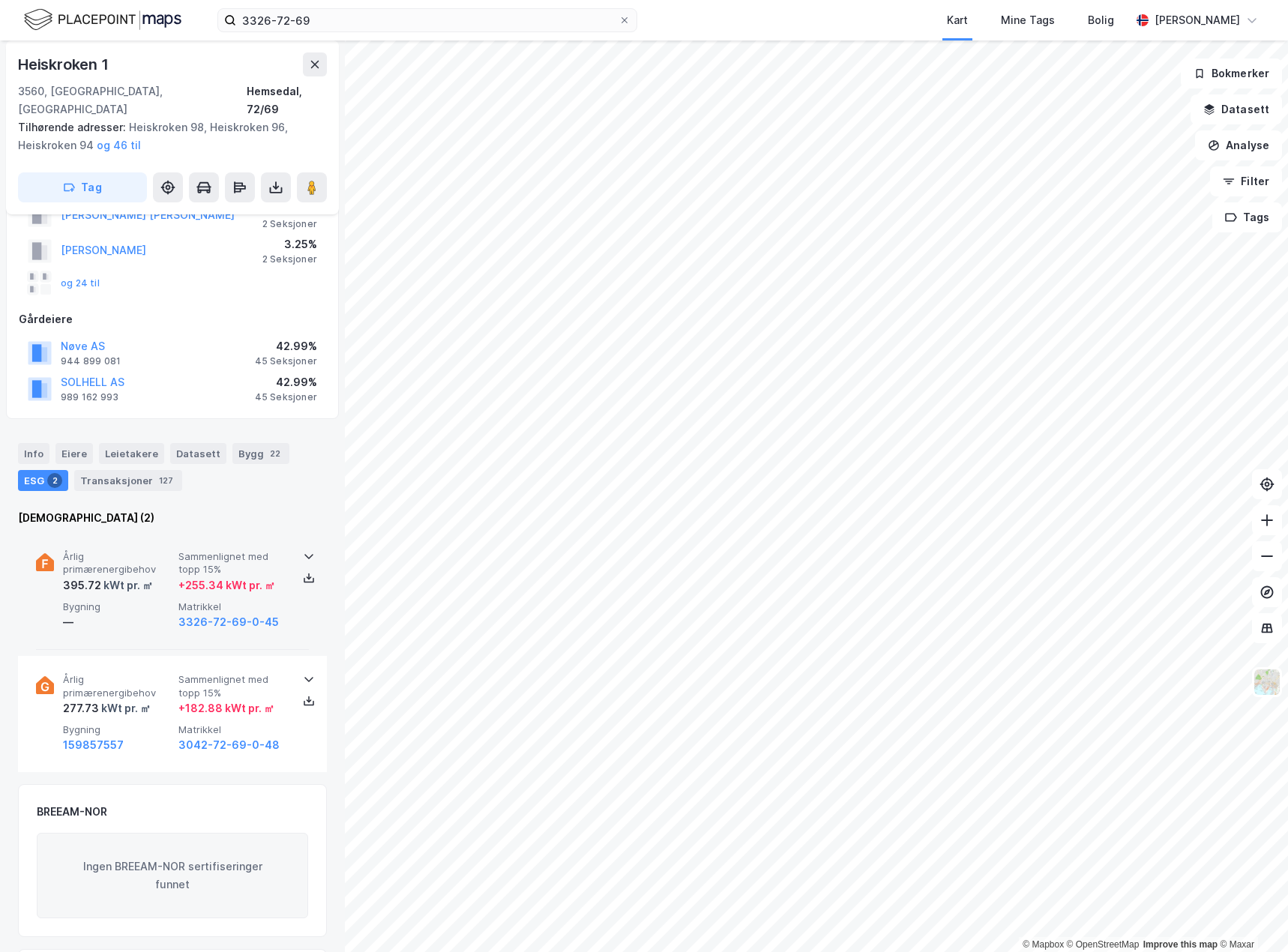
click at [140, 613] on div "—" at bounding box center [118, 622] width 109 height 18
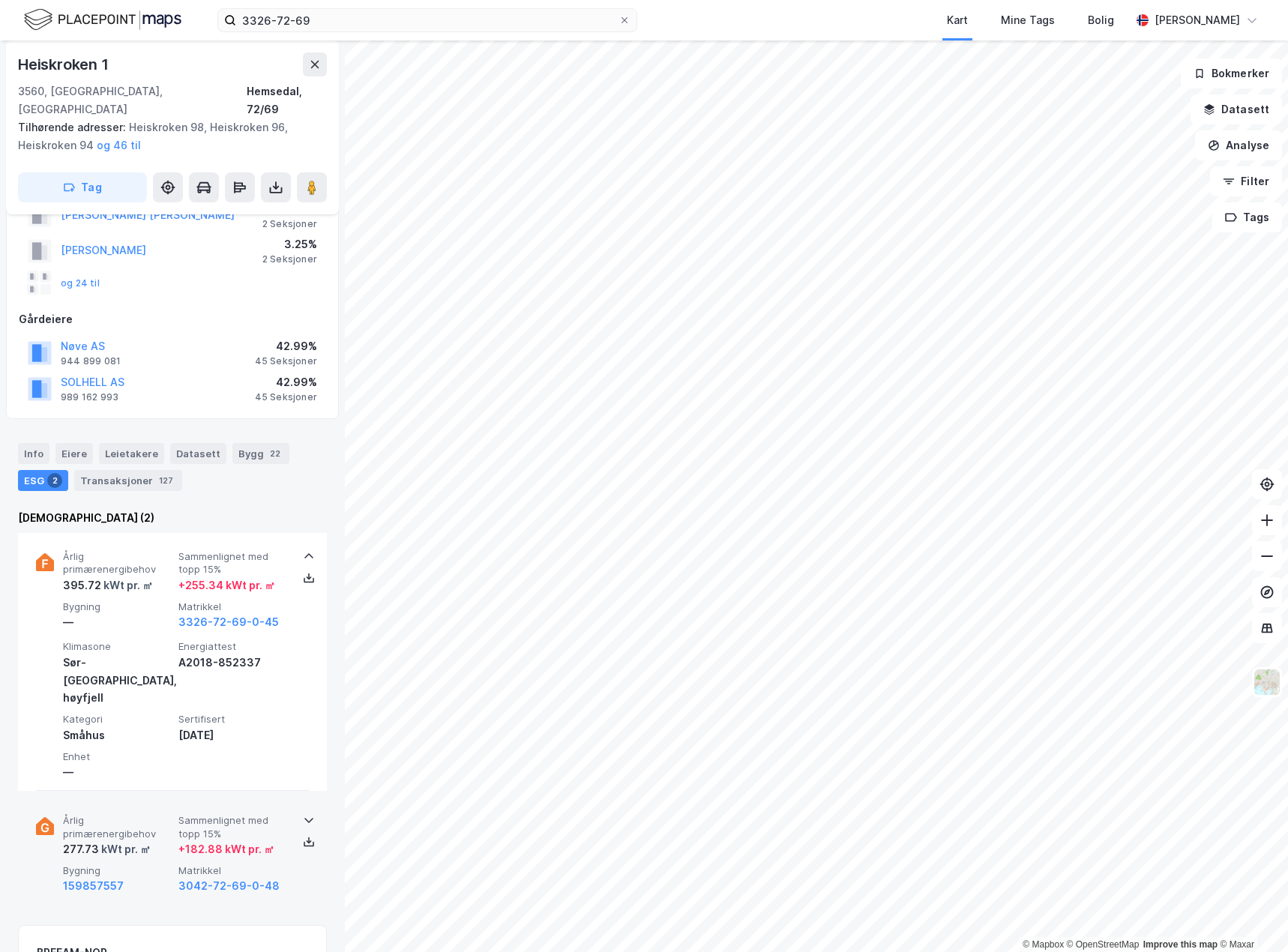
click at [155, 797] on div "Årlig primærenergibehov 277.73 kWt pr. ㎡ Sammenlignet med topp 15% + 182.88 kWt…" at bounding box center [173, 854] width 273 height 116
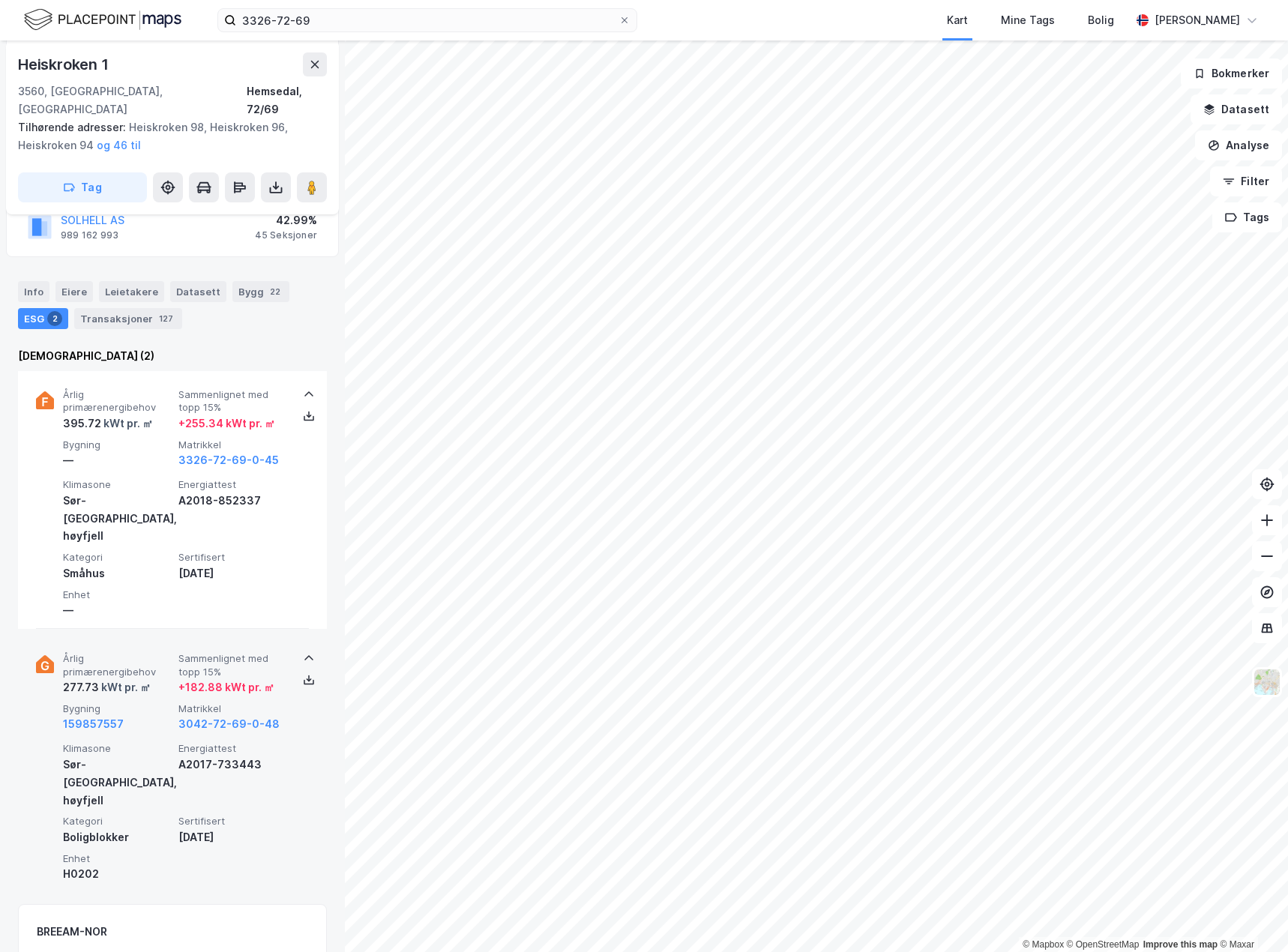
scroll to position [246, 0]
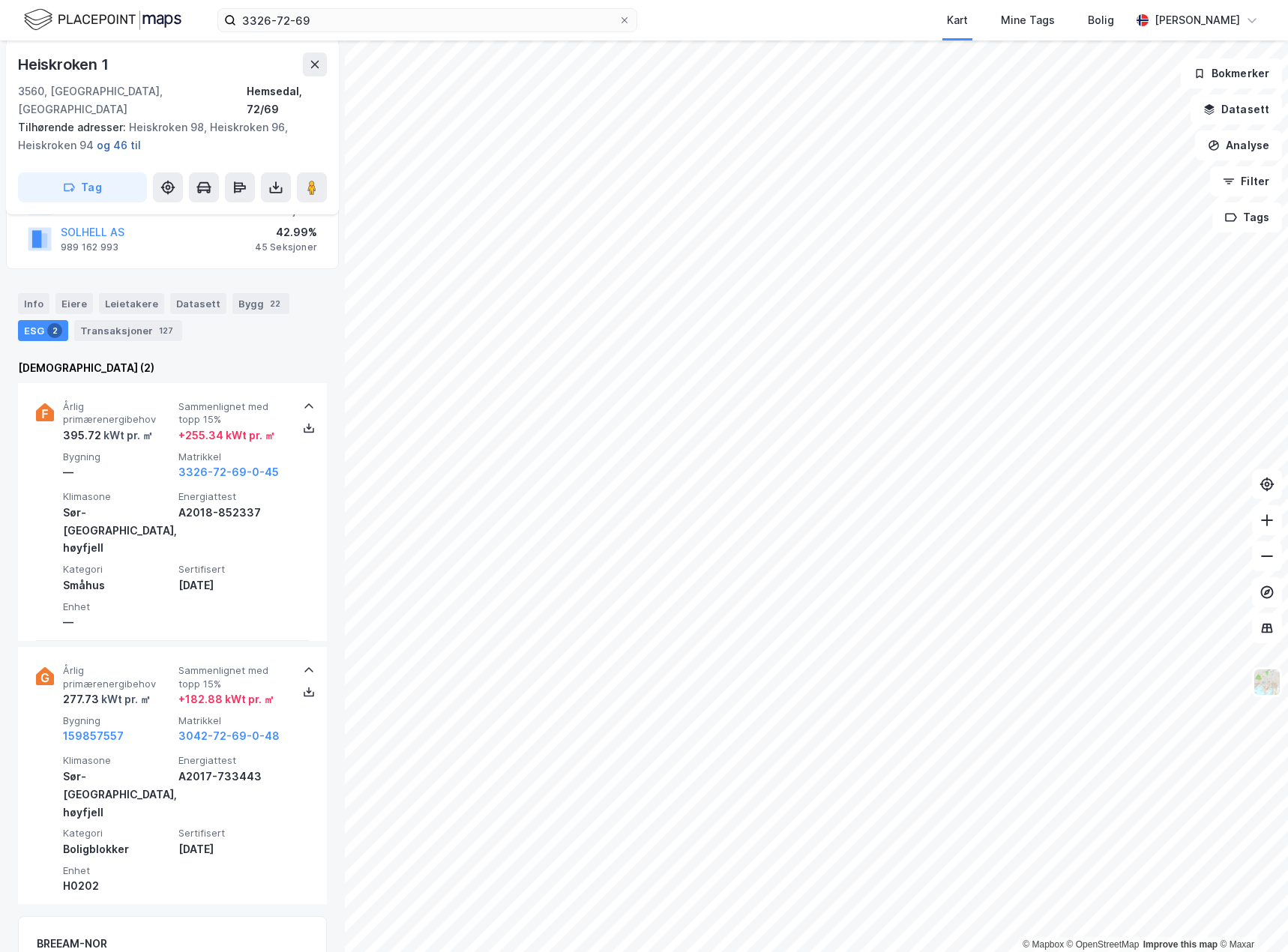
click at [0, 0] on button "og 46 til" at bounding box center [0, 0] width 0 height 0
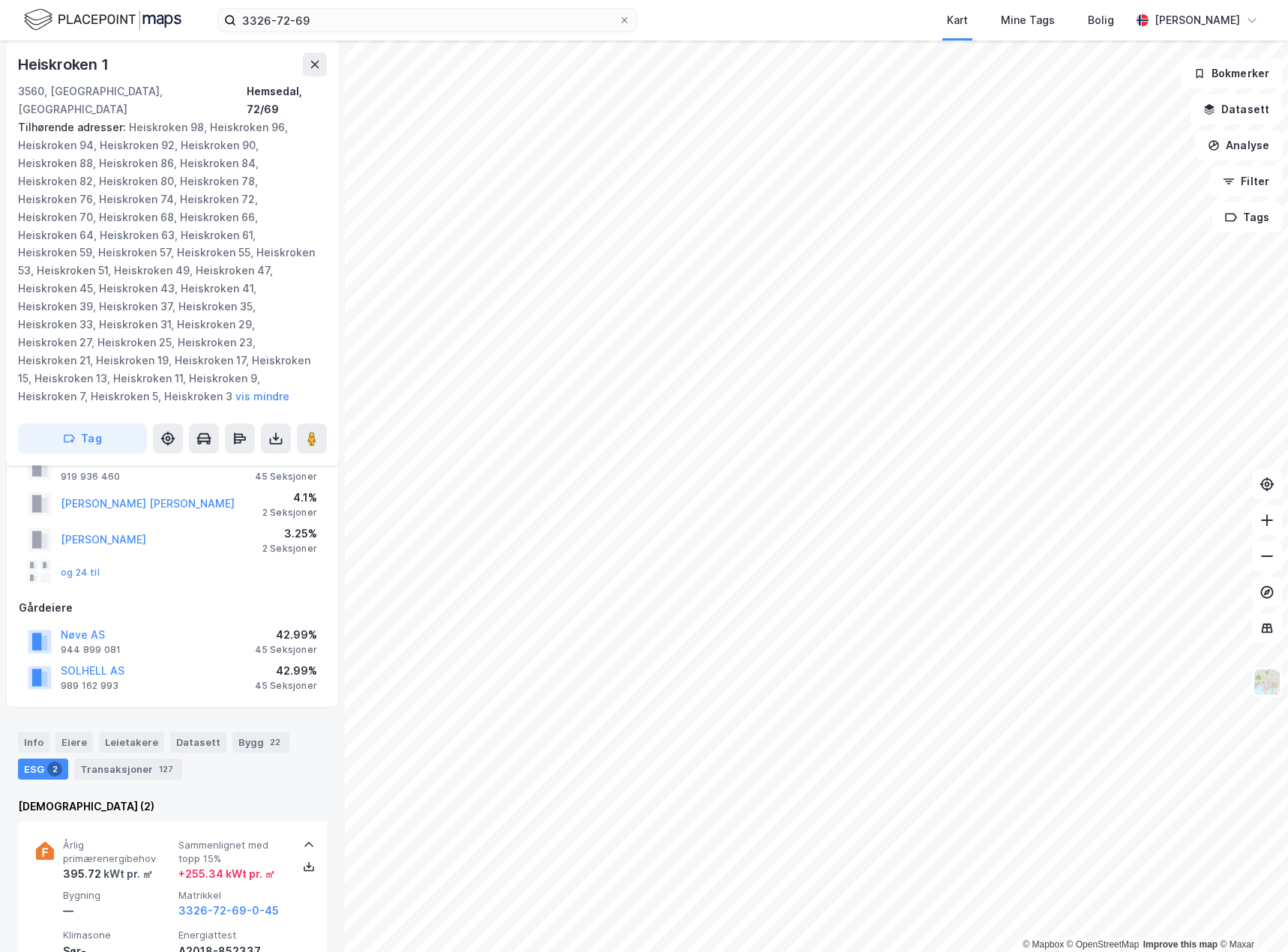
scroll to position [0, 0]
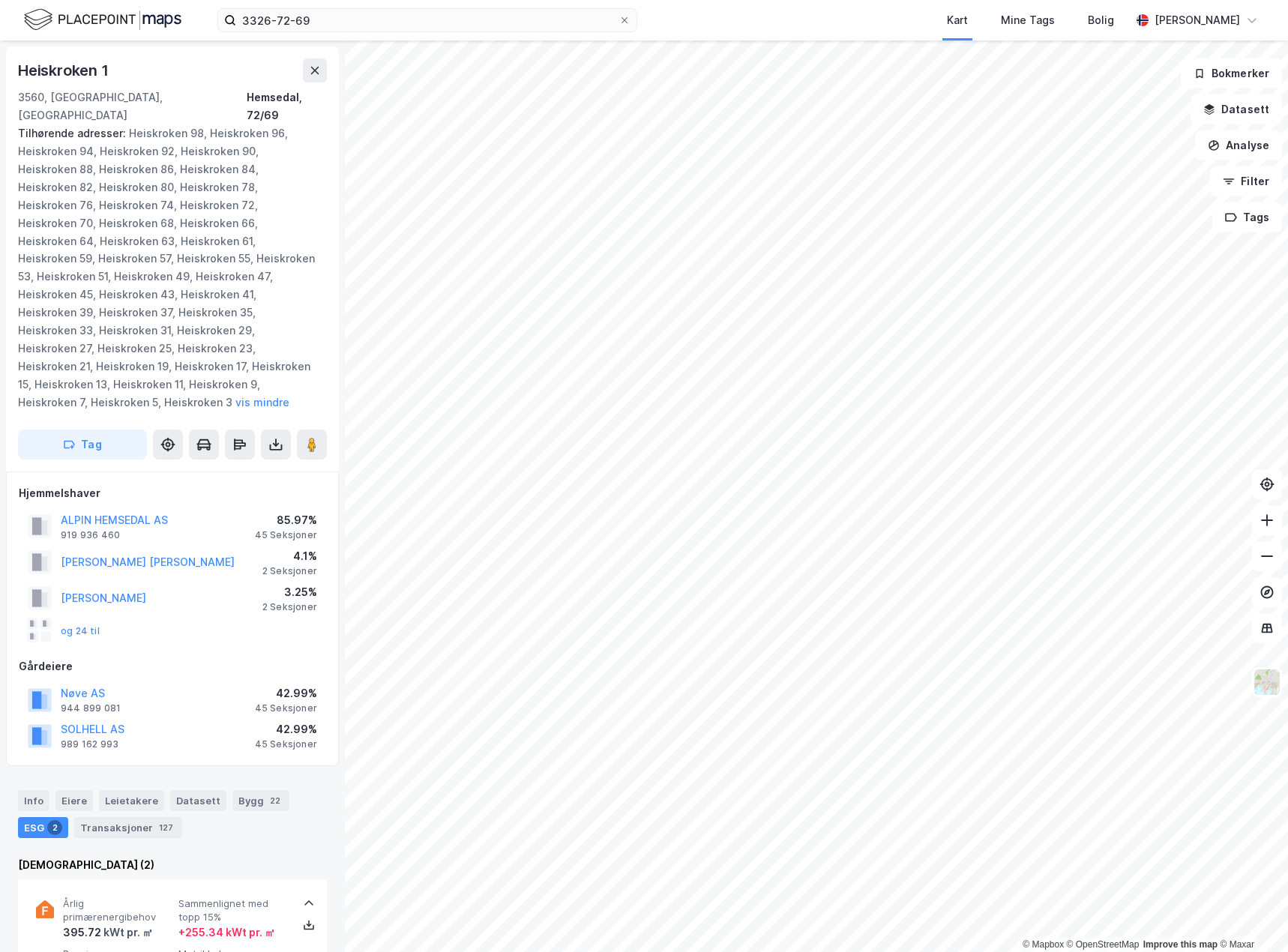
click at [231, 157] on div "Tilhørende adresser: Heiskroken 98, Heiskroken 96, Heiskroken 94, Heiskroken 92…" at bounding box center [166, 267] width 297 height 287
click at [308, 69] on button at bounding box center [314, 70] width 24 height 24
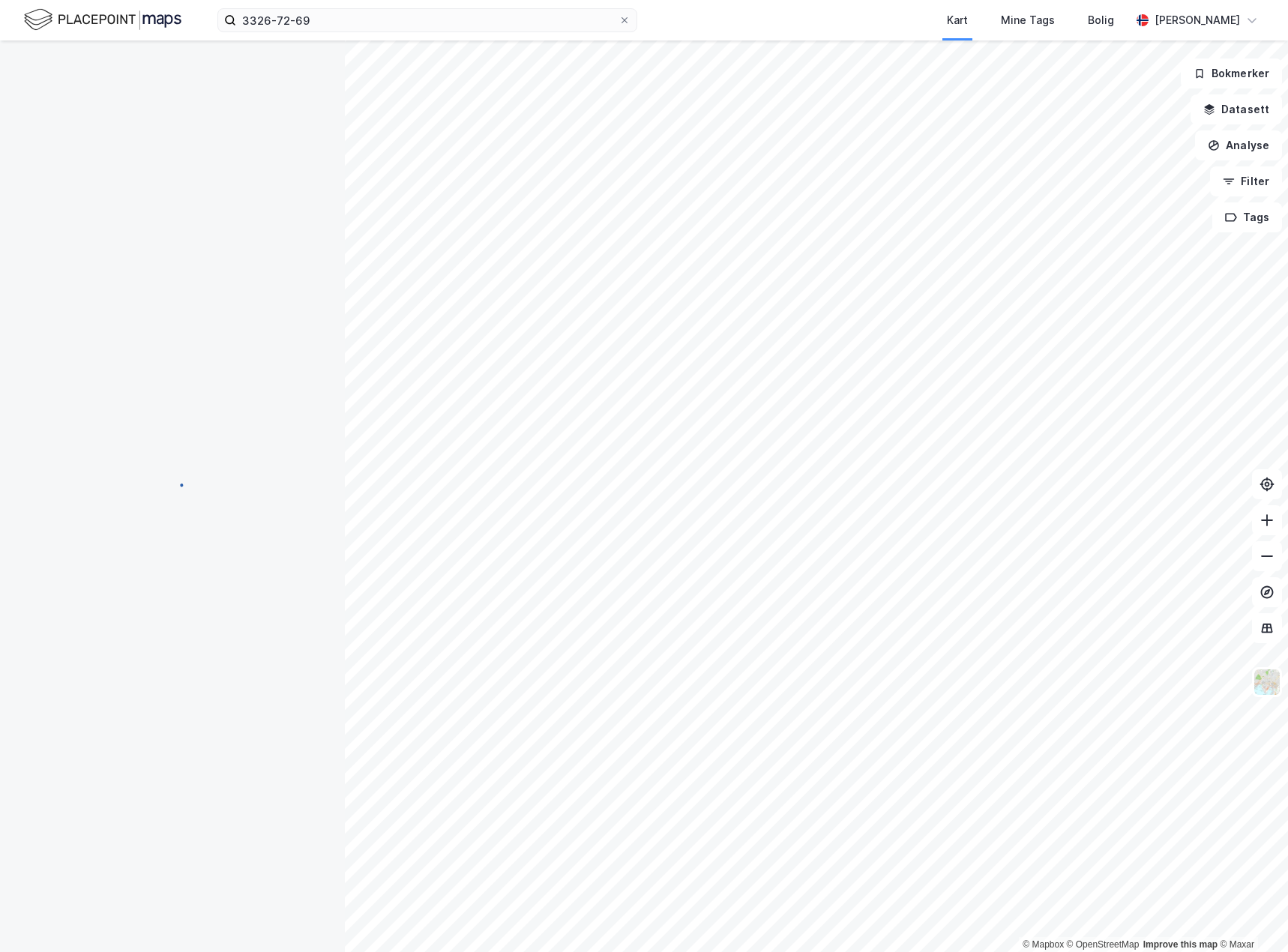
scroll to position [2, 0]
